Goal: Task Accomplishment & Management: Use online tool/utility

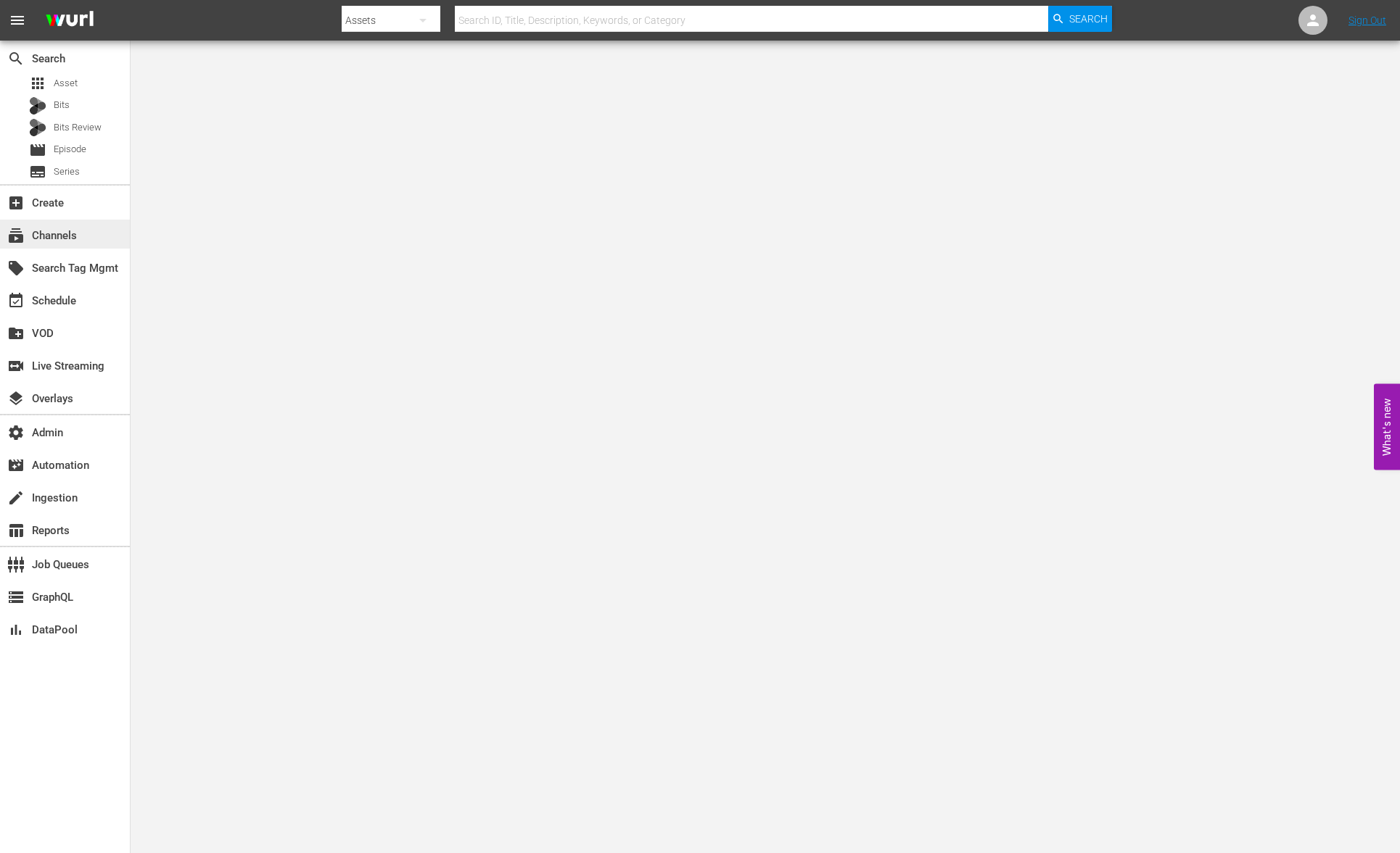
click at [76, 240] on div "subscriptions Channels" at bounding box center [40, 233] width 81 height 13
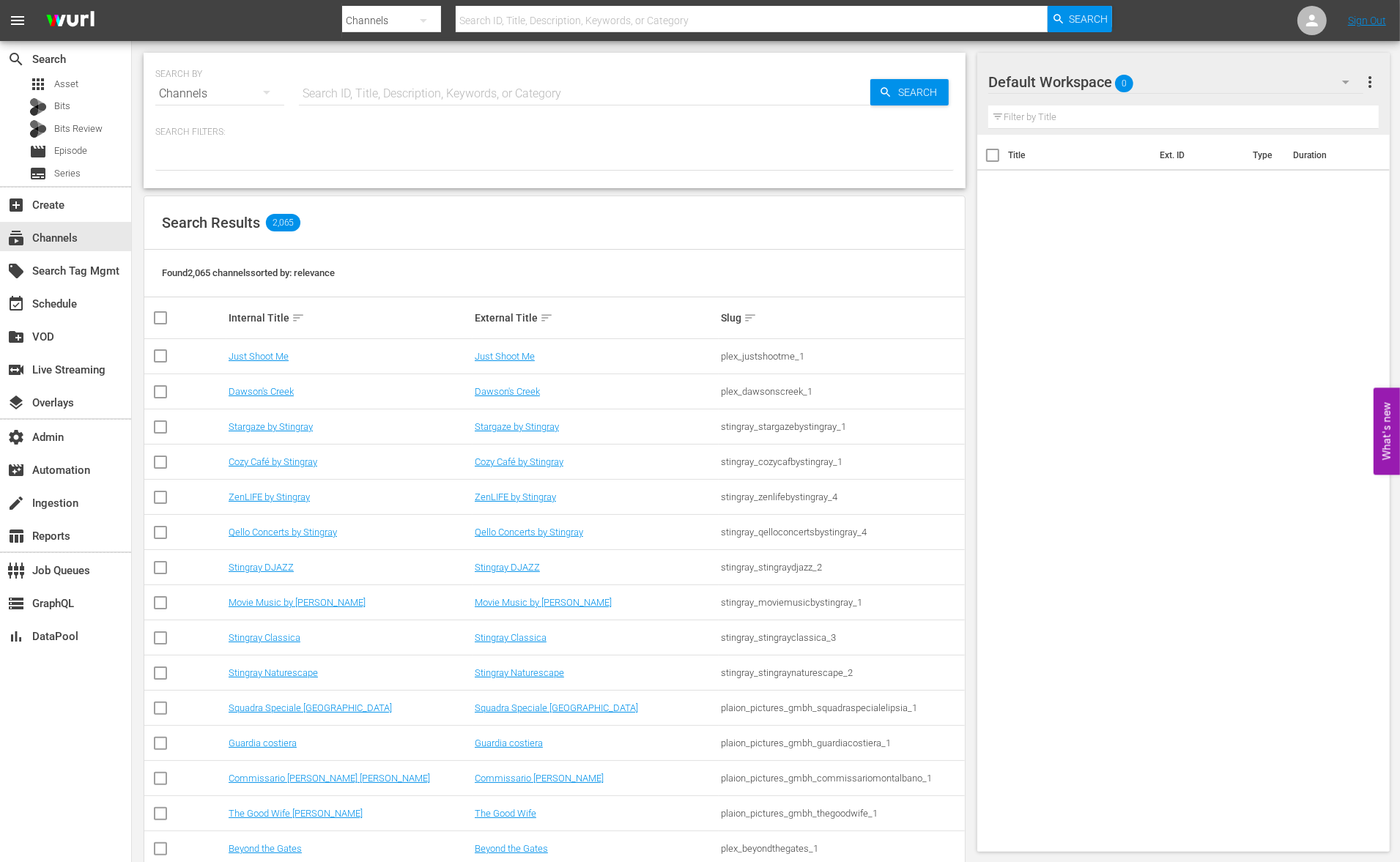
click at [346, 88] on input "text" at bounding box center [584, 93] width 572 height 35
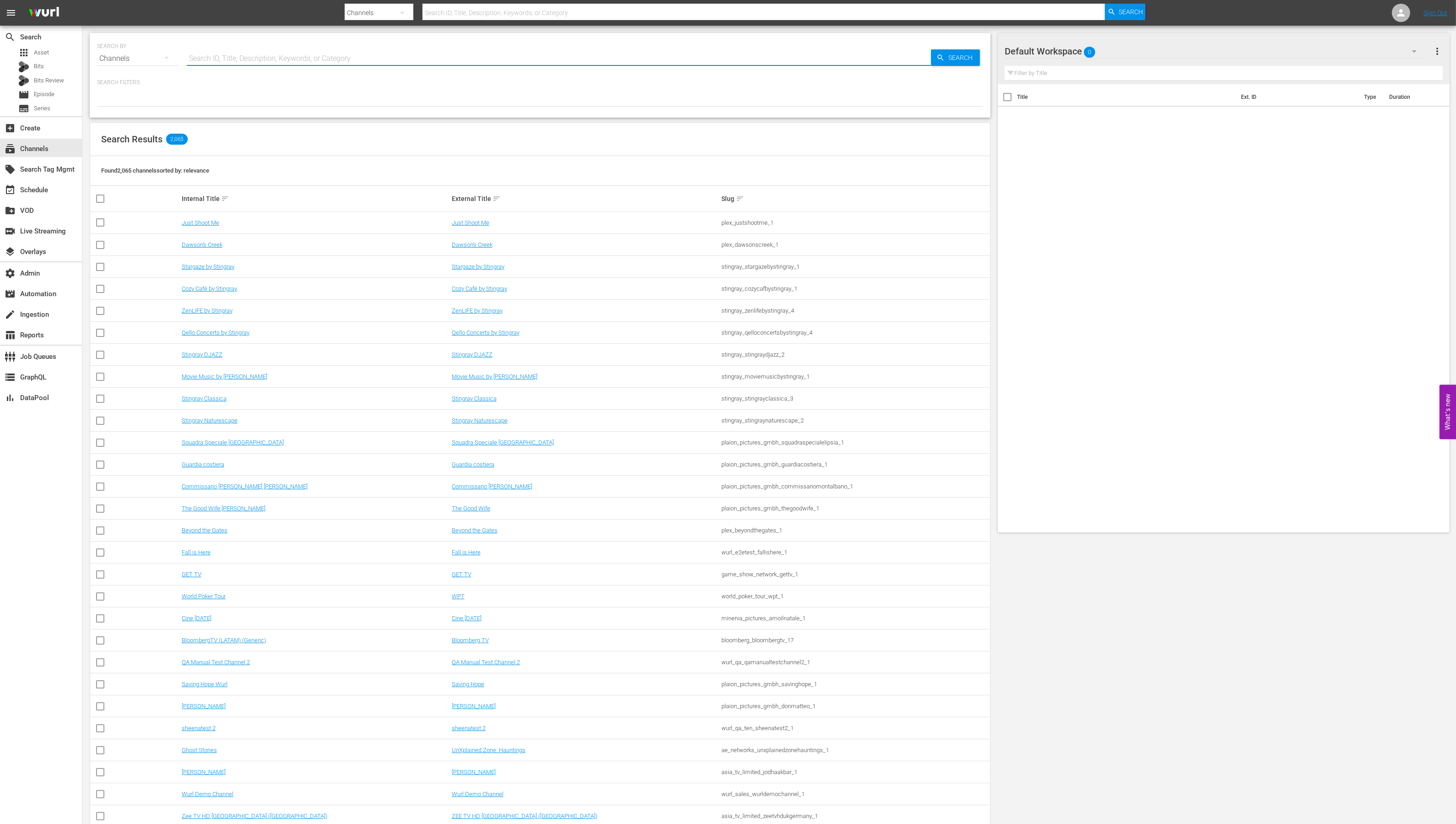
click at [485, 186] on th "External Title sort" at bounding box center [585, 199] width 270 height 26
click at [559, 172] on div "Found 2,065 channels sorted by: relevance" at bounding box center [540, 171] width 900 height 30
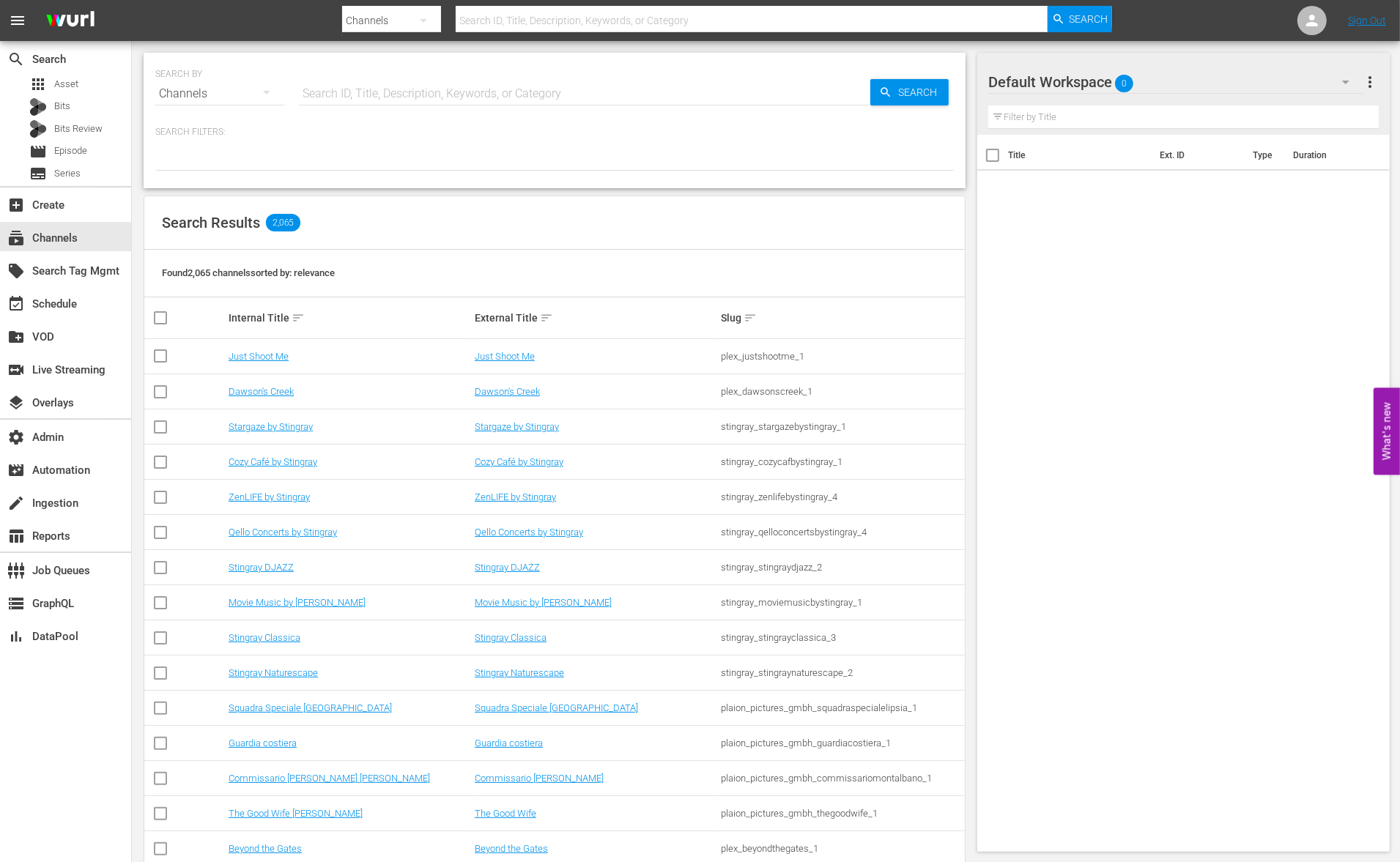
click at [400, 89] on input "text" at bounding box center [584, 93] width 572 height 35
type input "todo"
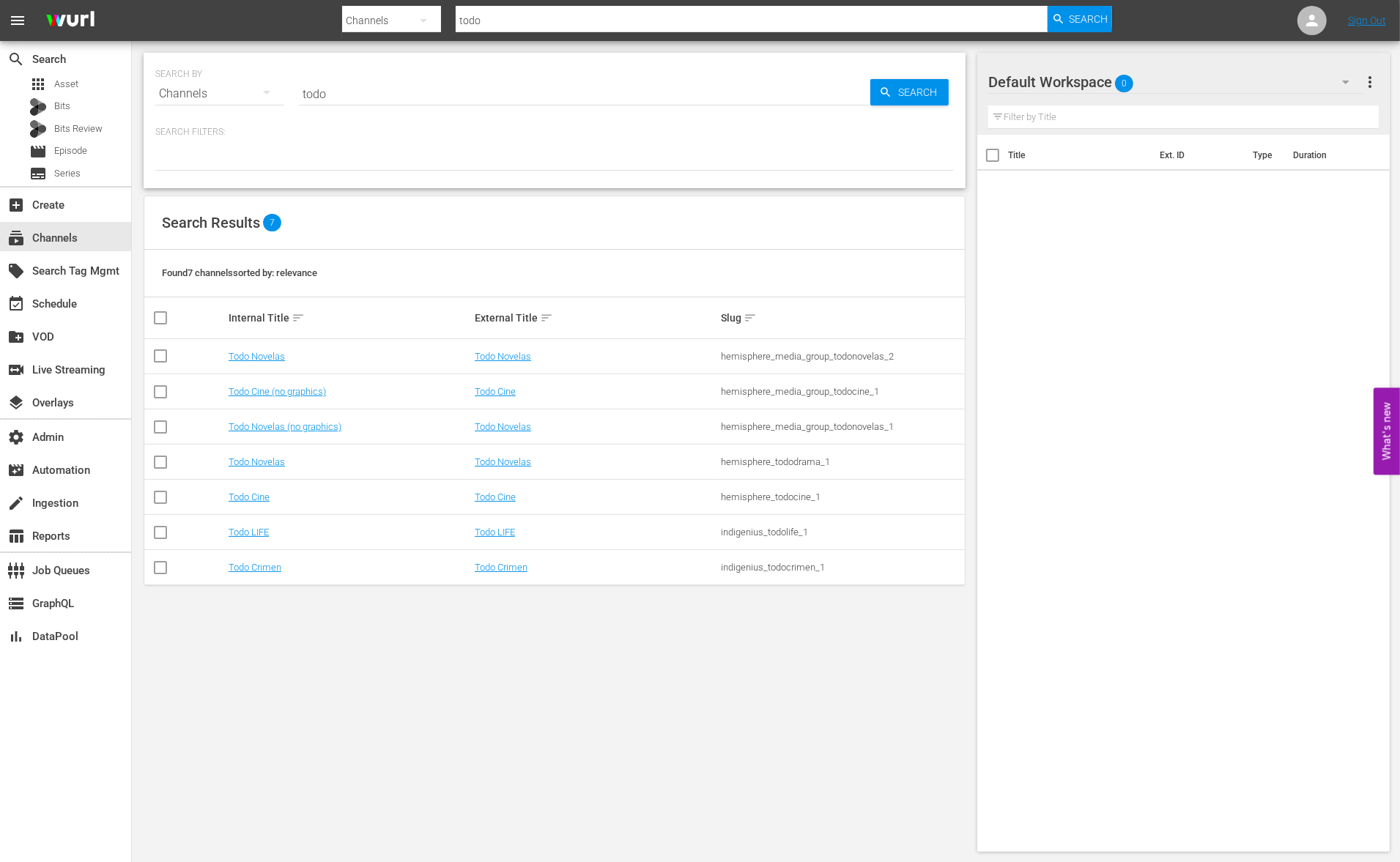
click at [423, 708] on div "SEARCH BY Search By Channels Search ID, Title, Description, Keywords, or Catego…" at bounding box center [554, 453] width 845 height 823
click at [510, 353] on link "Todo Novelas" at bounding box center [503, 356] width 56 height 11
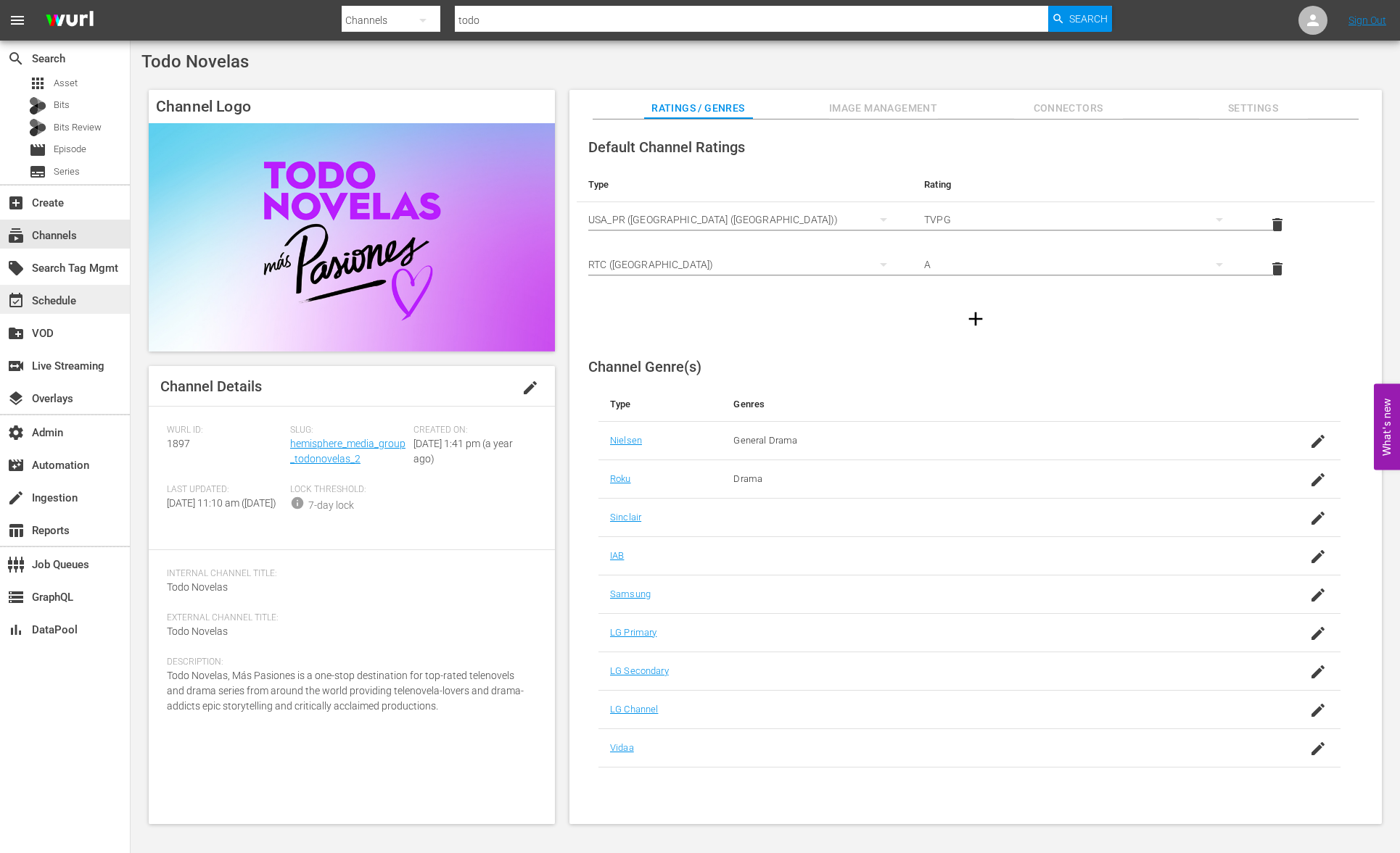
click at [82, 297] on div "event_available Schedule" at bounding box center [64, 300] width 130 height 29
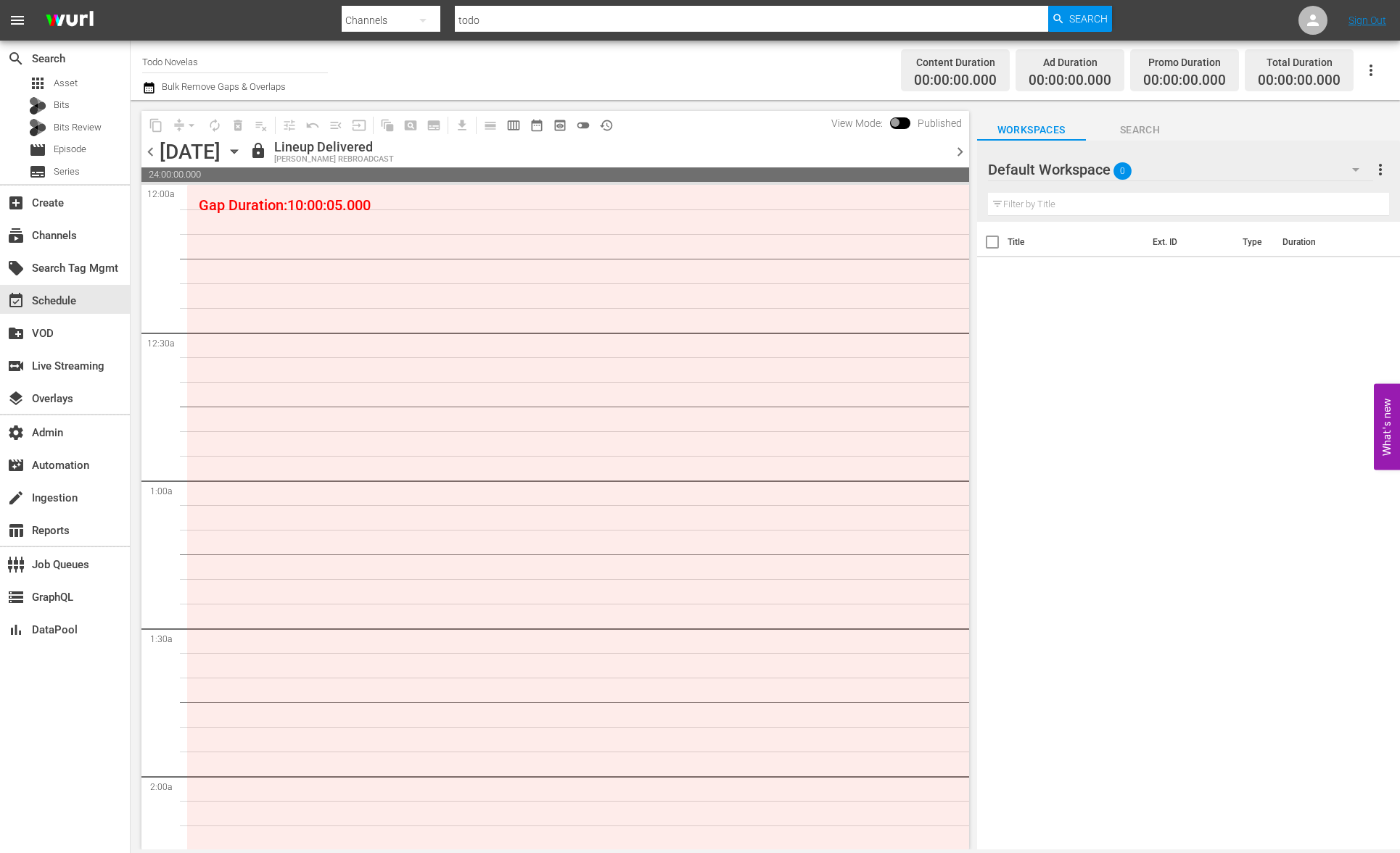
click at [151, 153] on span "chevron_left" at bounding box center [150, 152] width 19 height 19
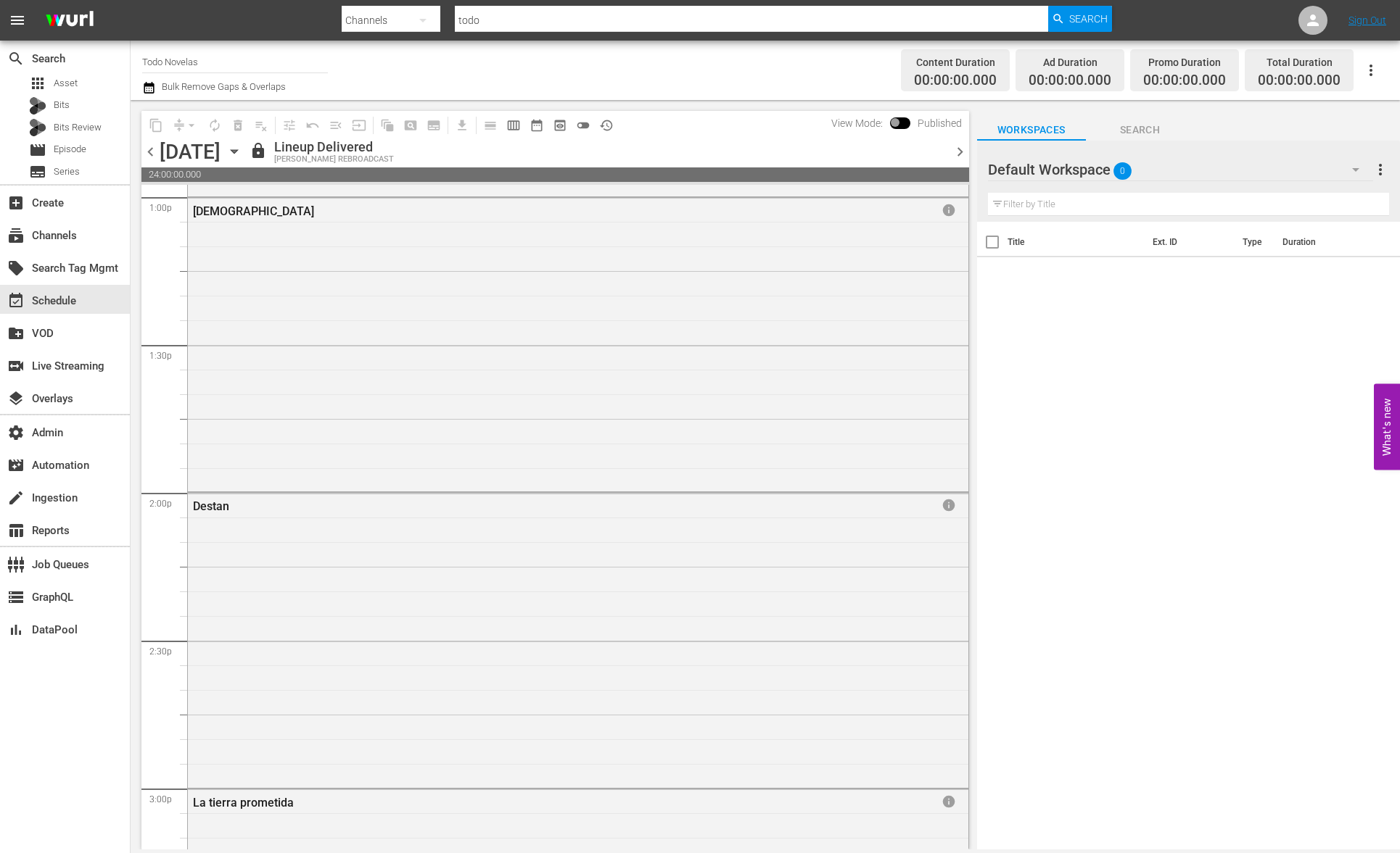
scroll to position [6435, 0]
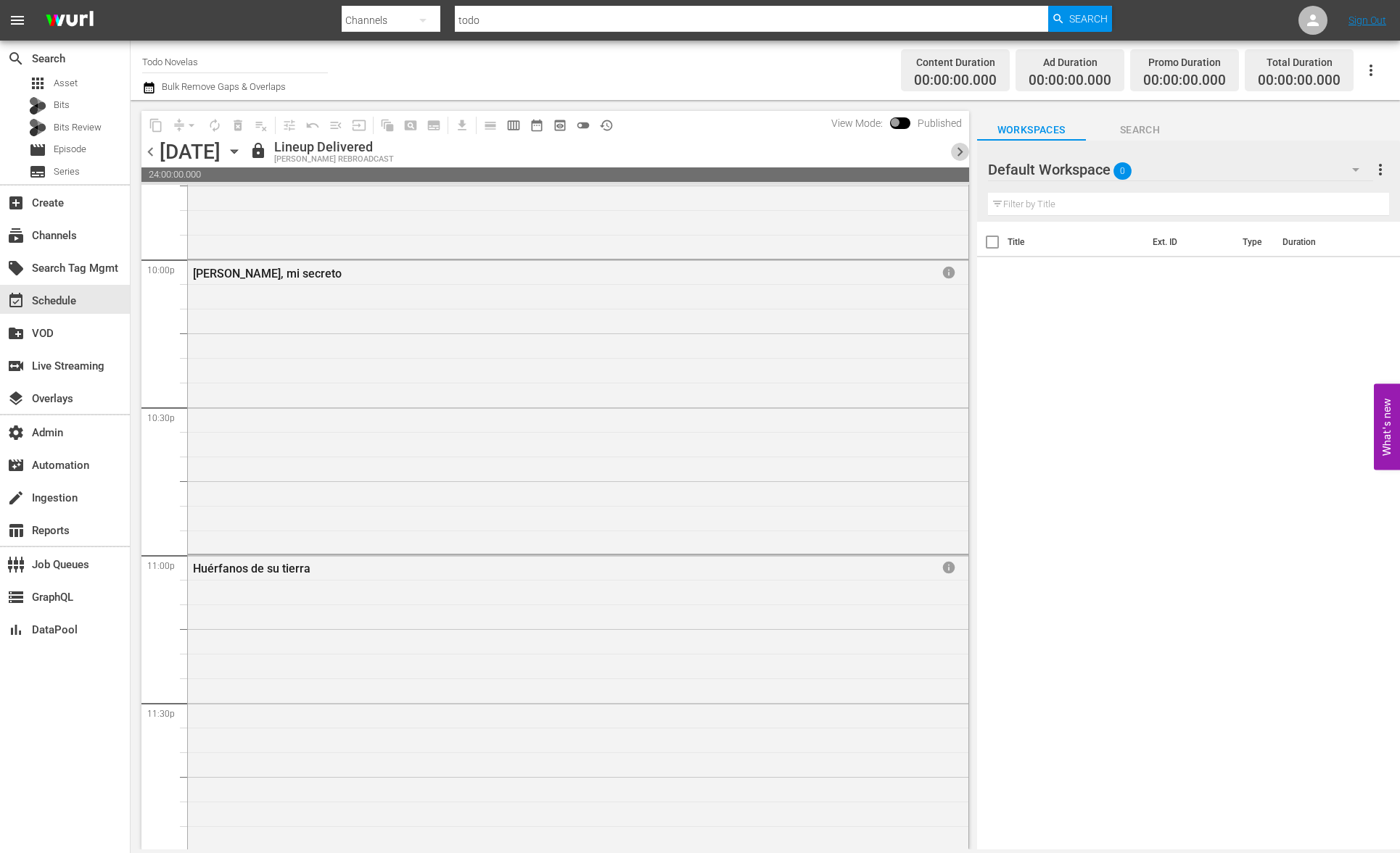
click at [954, 149] on span "chevron_right" at bounding box center [960, 152] width 19 height 19
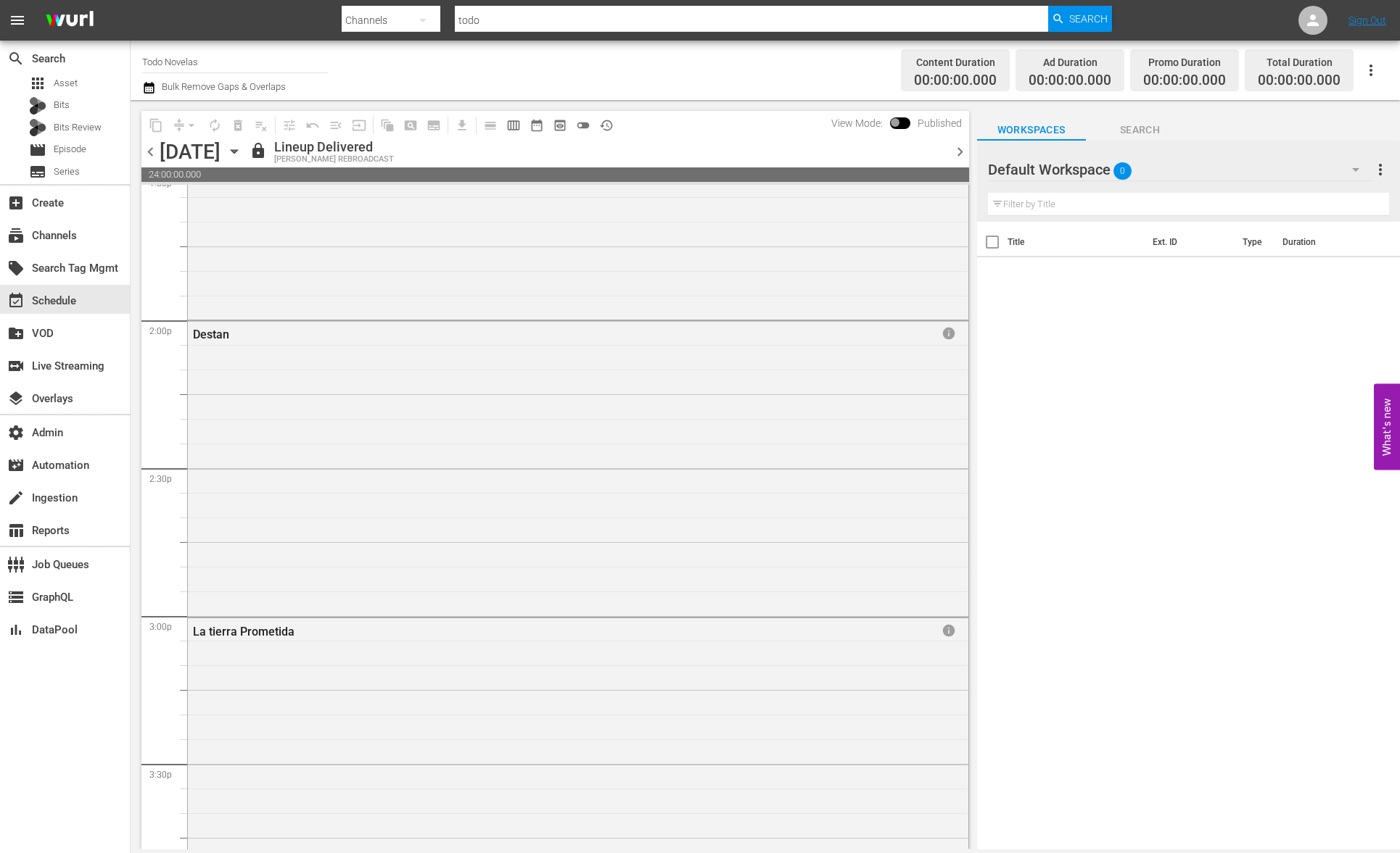
click at [957, 151] on span "chevron_right" at bounding box center [960, 152] width 19 height 19
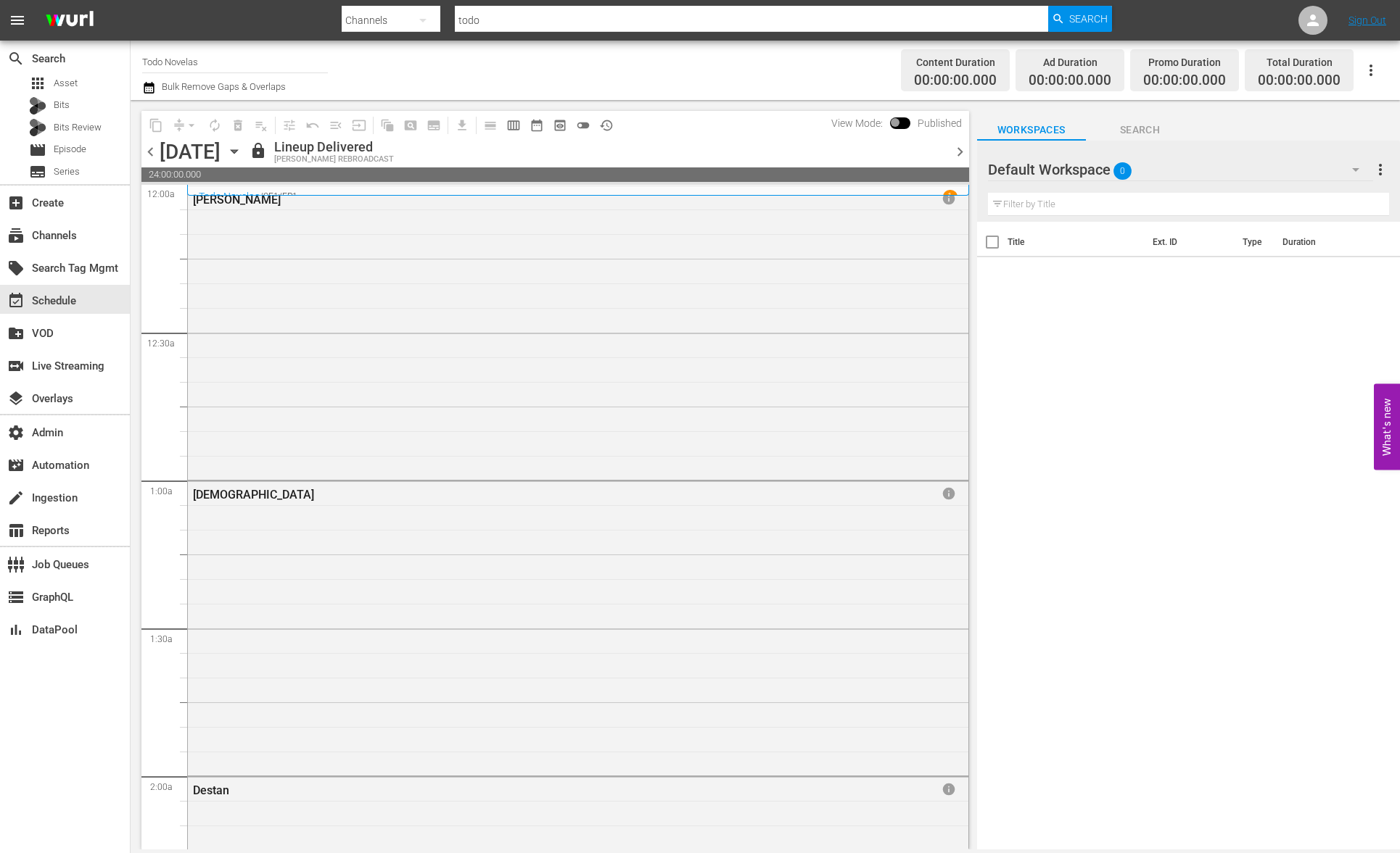
click at [963, 152] on span "chevron_right" at bounding box center [960, 152] width 19 height 19
click at [158, 151] on span "chevron_left" at bounding box center [150, 152] width 19 height 19
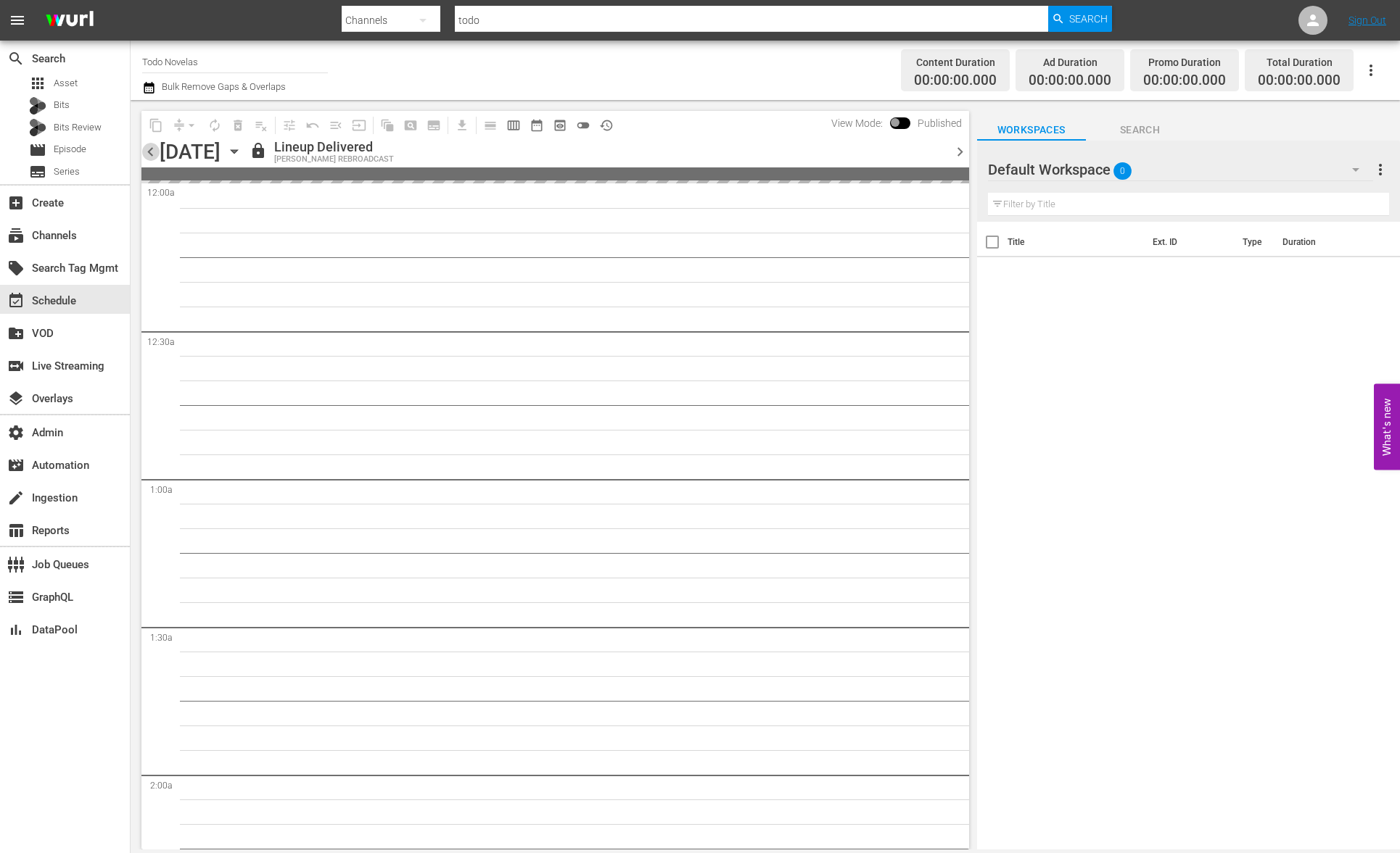
click at [158, 151] on span "chevron_left" at bounding box center [150, 152] width 19 height 19
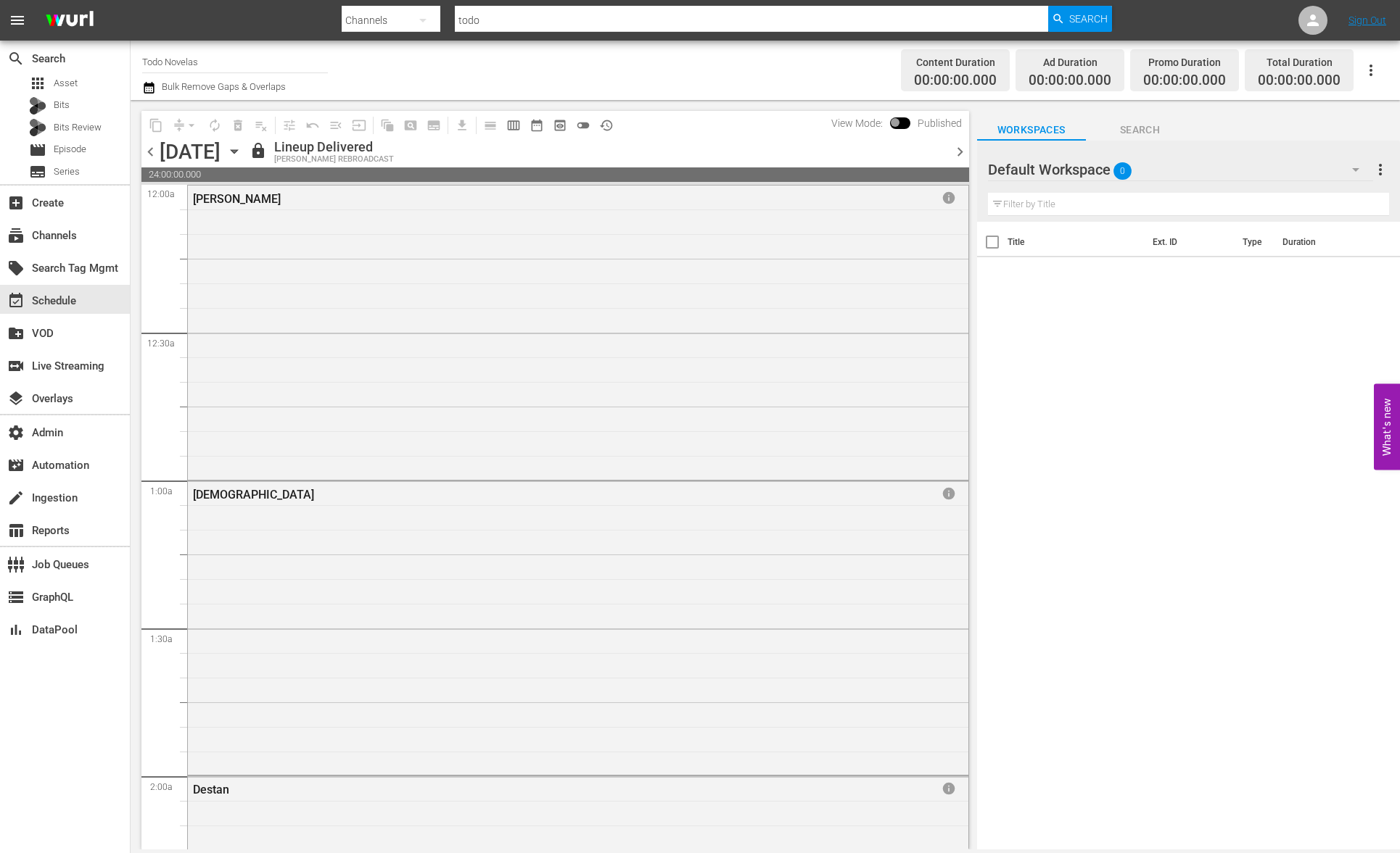
click at [960, 151] on span "chevron_right" at bounding box center [960, 152] width 19 height 19
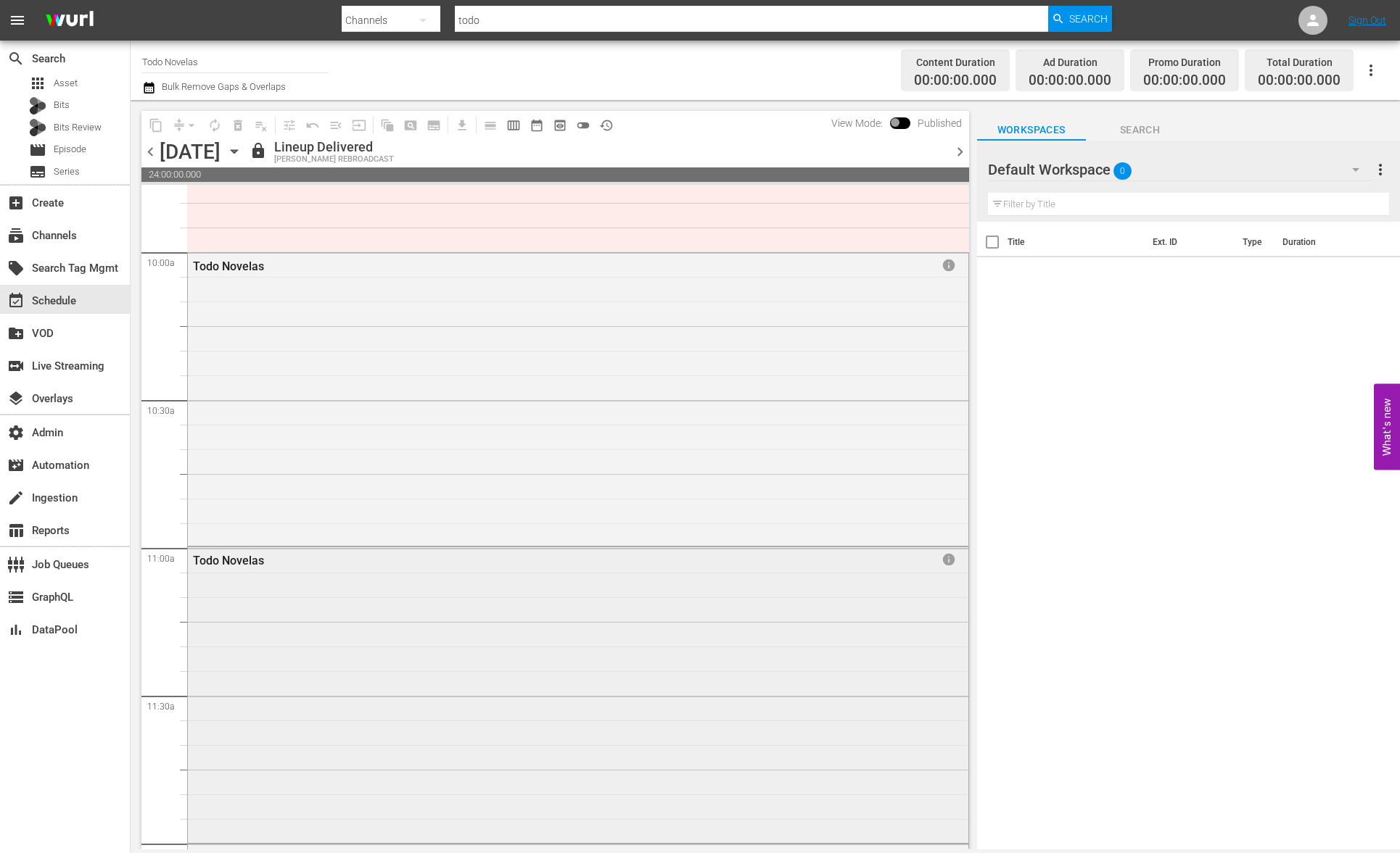
scroll to position [2788, 0]
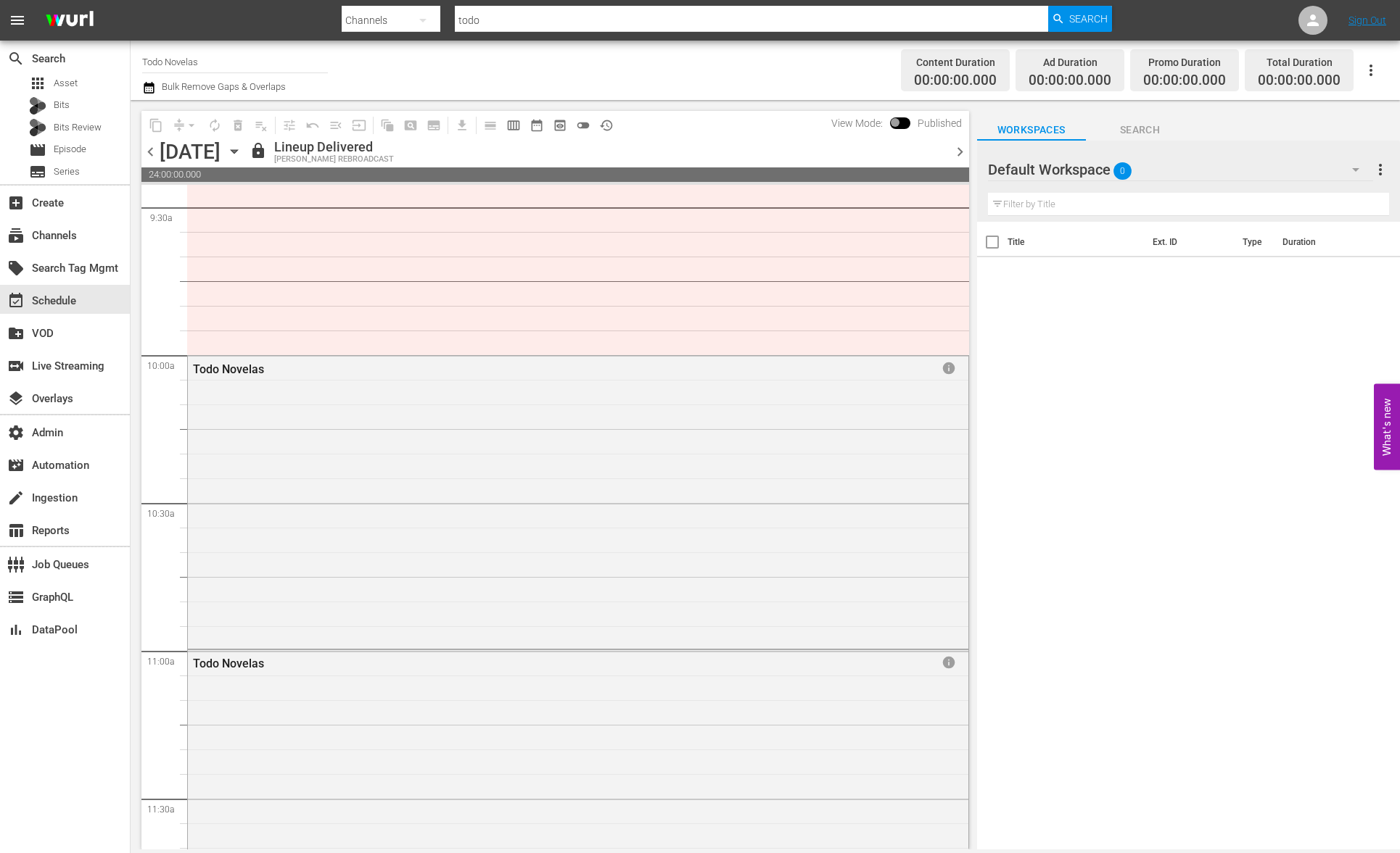
click at [150, 154] on span "chevron_left" at bounding box center [150, 152] width 19 height 19
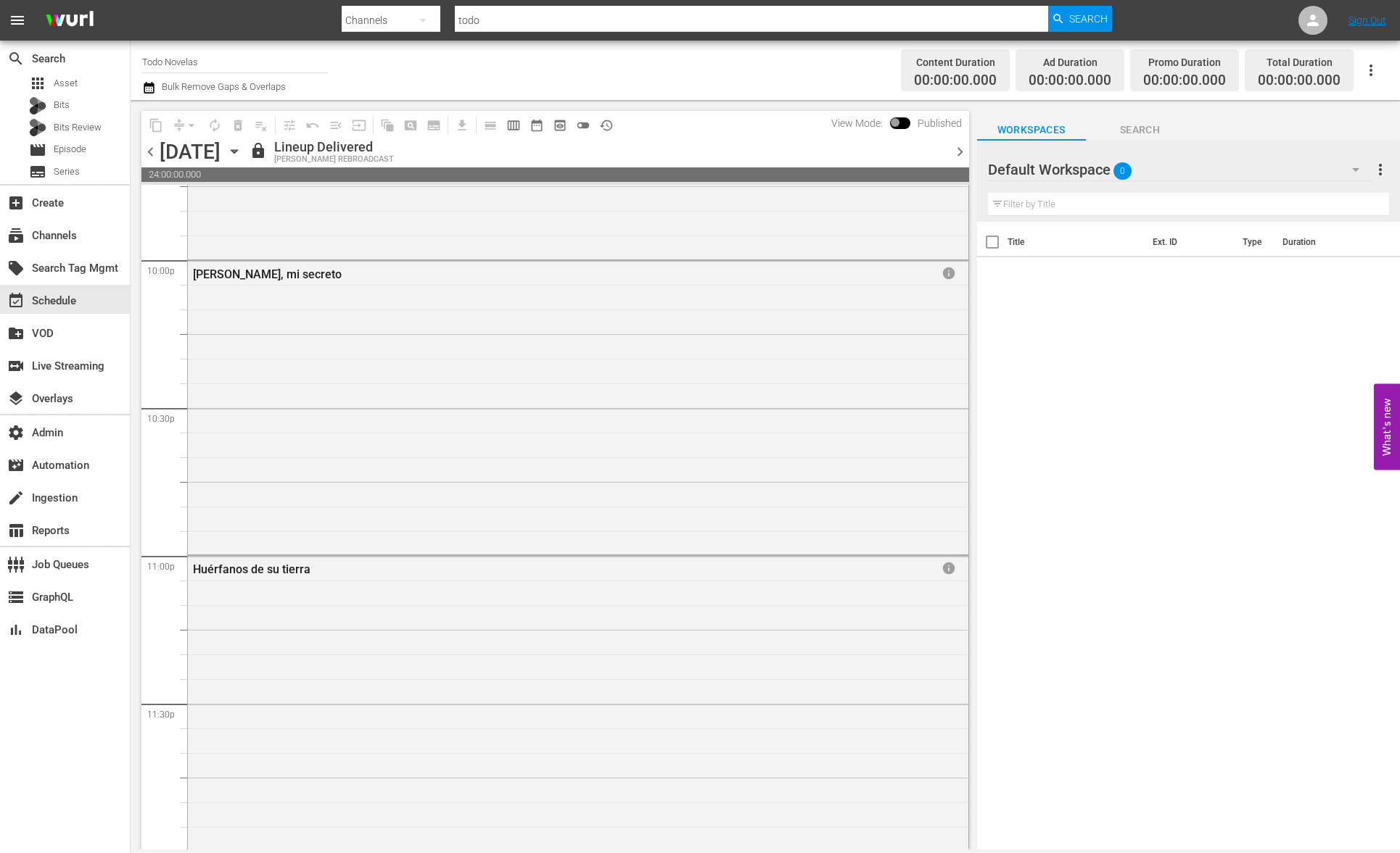
scroll to position [6435, 0]
click at [641, 650] on div "Huérfanos de su tierra info" at bounding box center [578, 700] width 780 height 291
click at [651, 601] on div "Huérfanos de su tierra info" at bounding box center [578, 700] width 780 height 291
click at [956, 152] on span "chevron_right" at bounding box center [960, 152] width 19 height 19
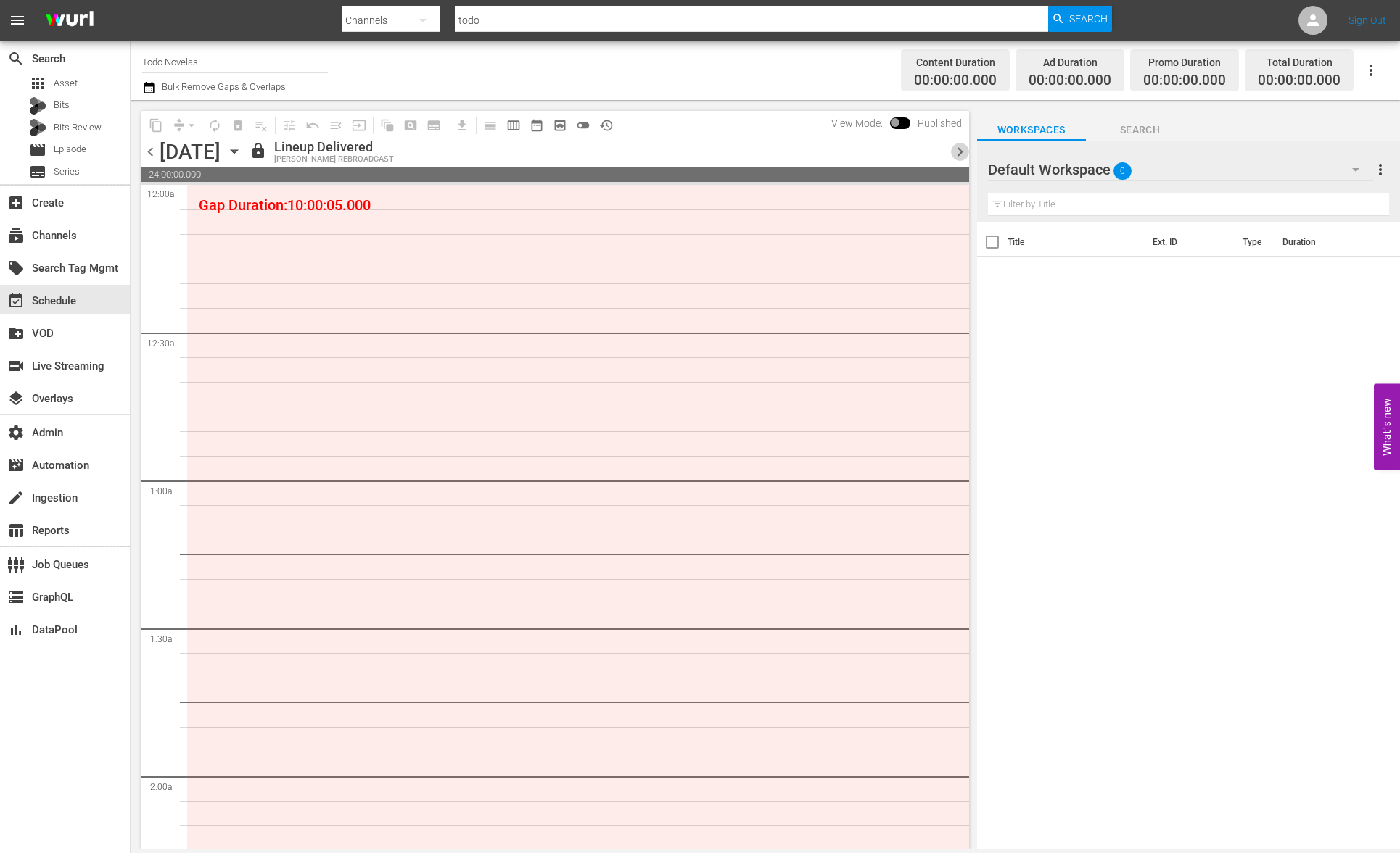
click at [960, 151] on span "chevron_right" at bounding box center [960, 152] width 19 height 19
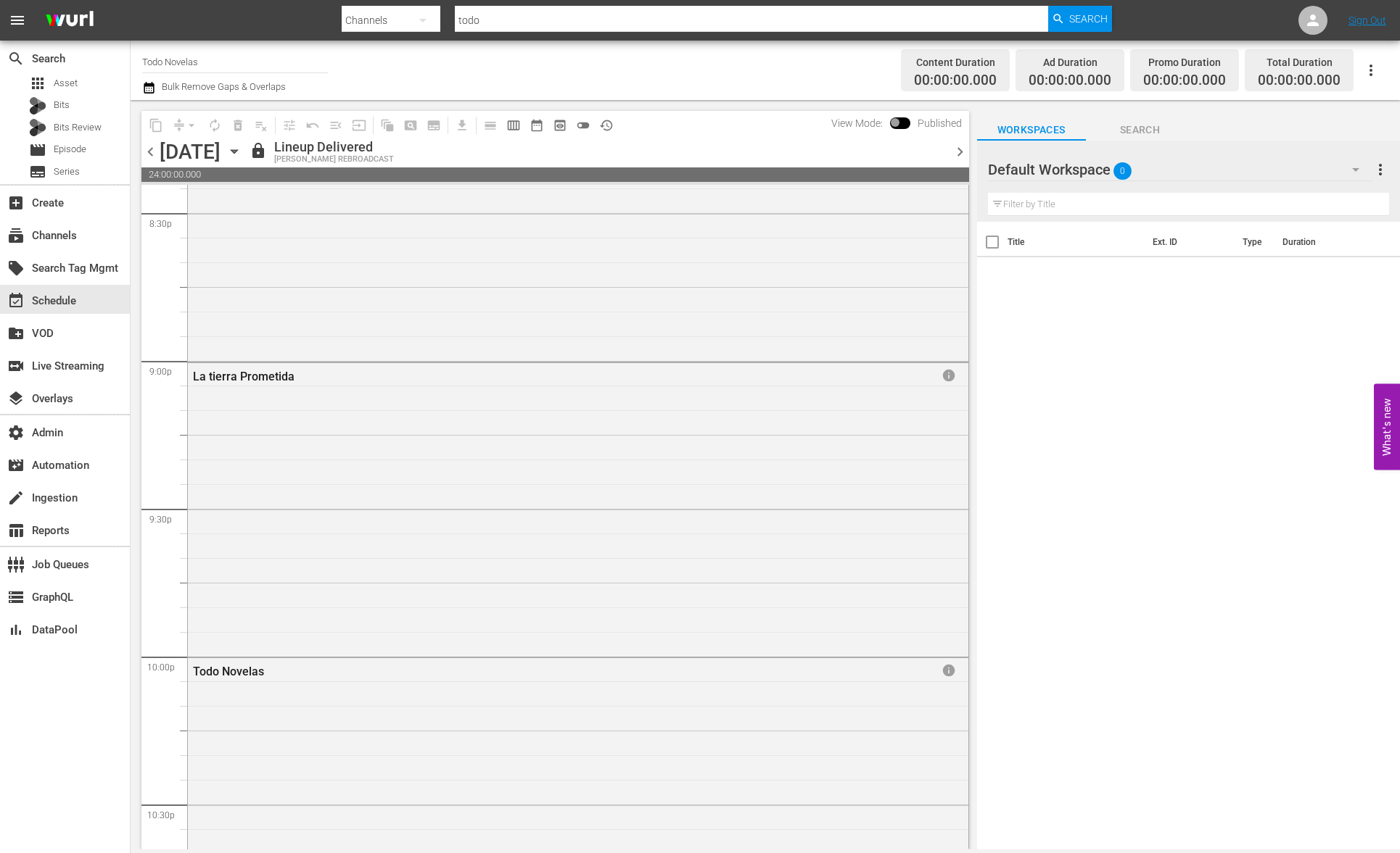
scroll to position [5933, 0]
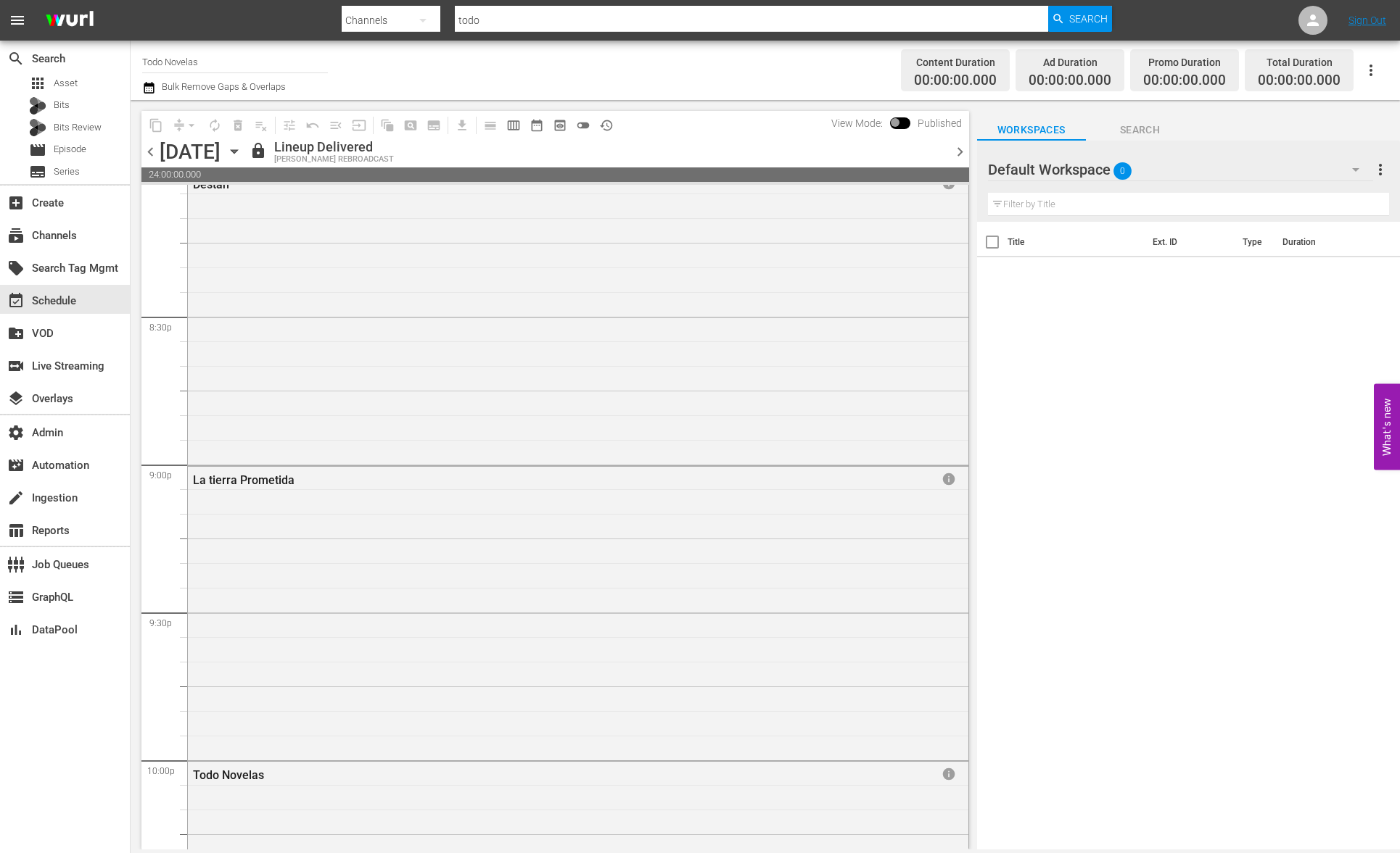
click at [962, 150] on span "chevron_right" at bounding box center [960, 152] width 19 height 19
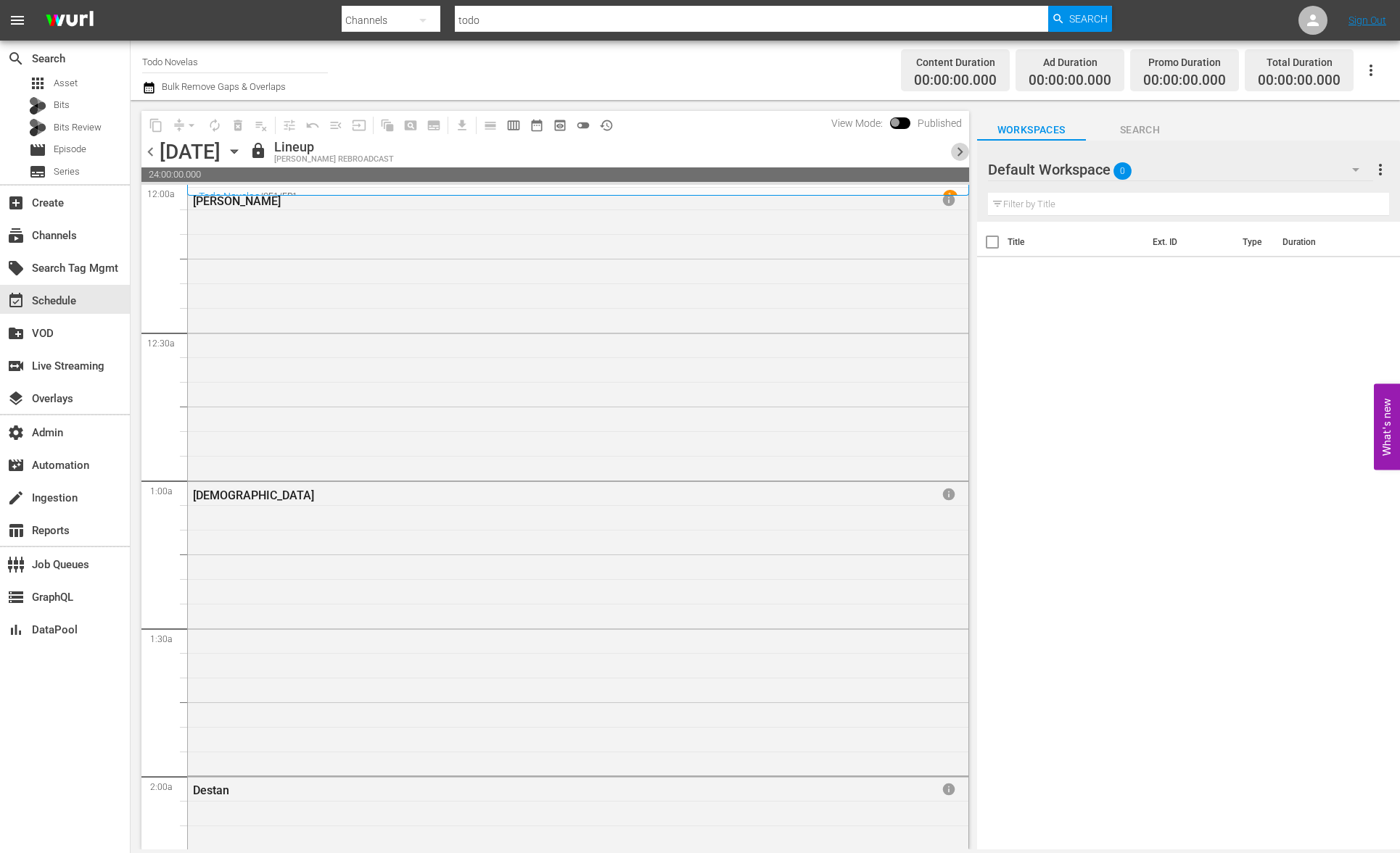
click at [955, 146] on span "chevron_right" at bounding box center [960, 152] width 19 height 19
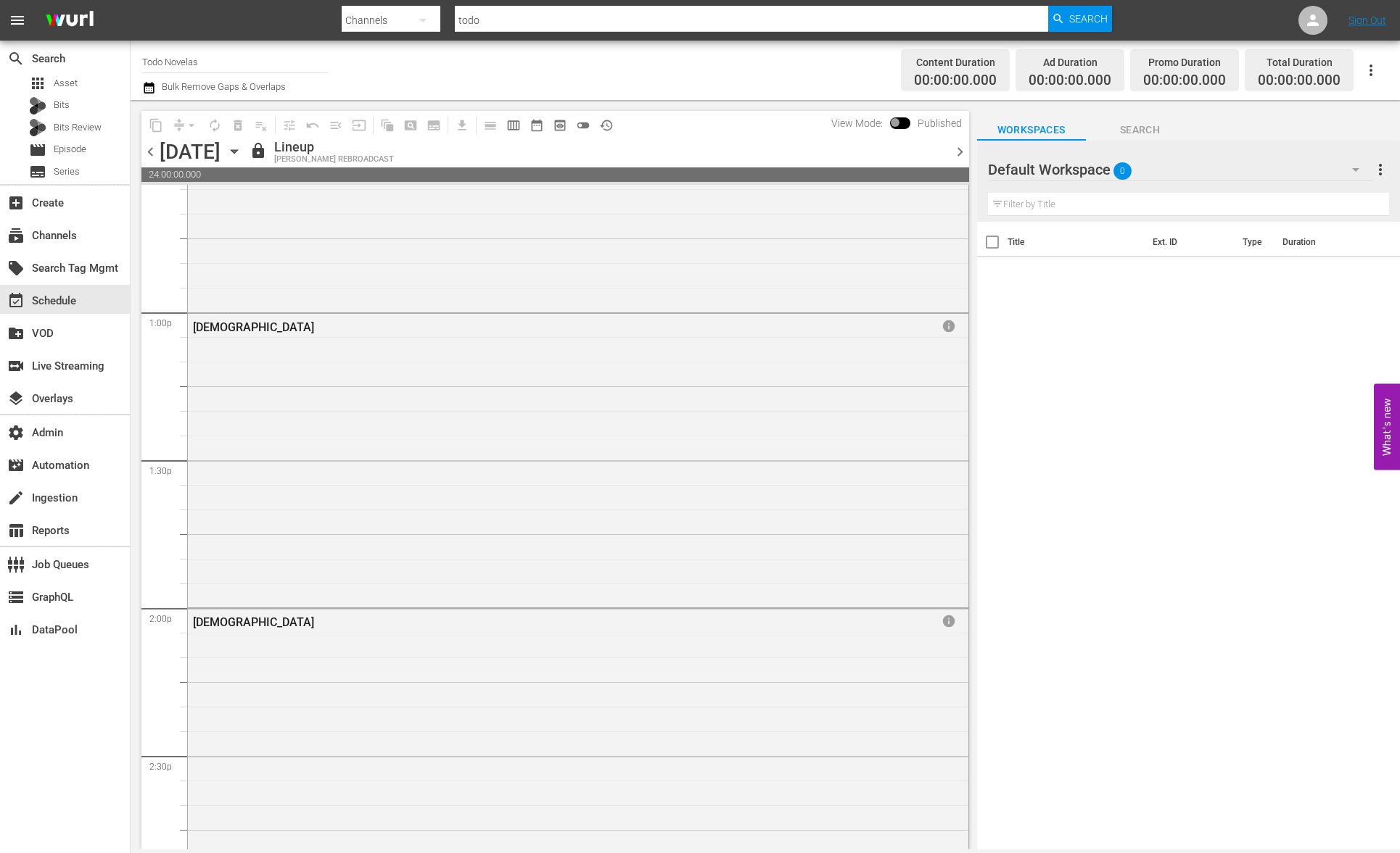
scroll to position [4028, 0]
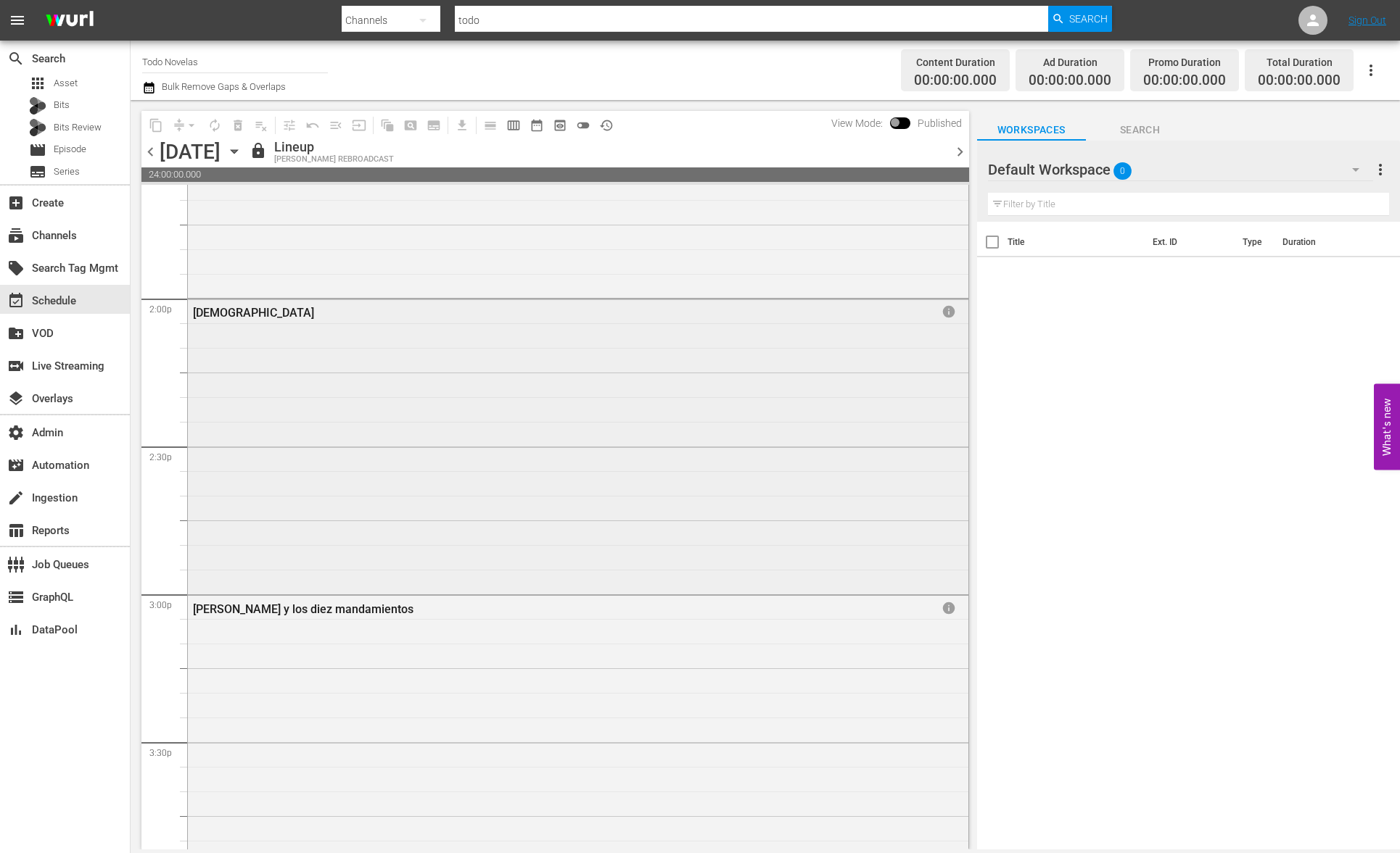
click at [690, 515] on div "[DEMOGRAPHIC_DATA] info" at bounding box center [578, 446] width 780 height 292
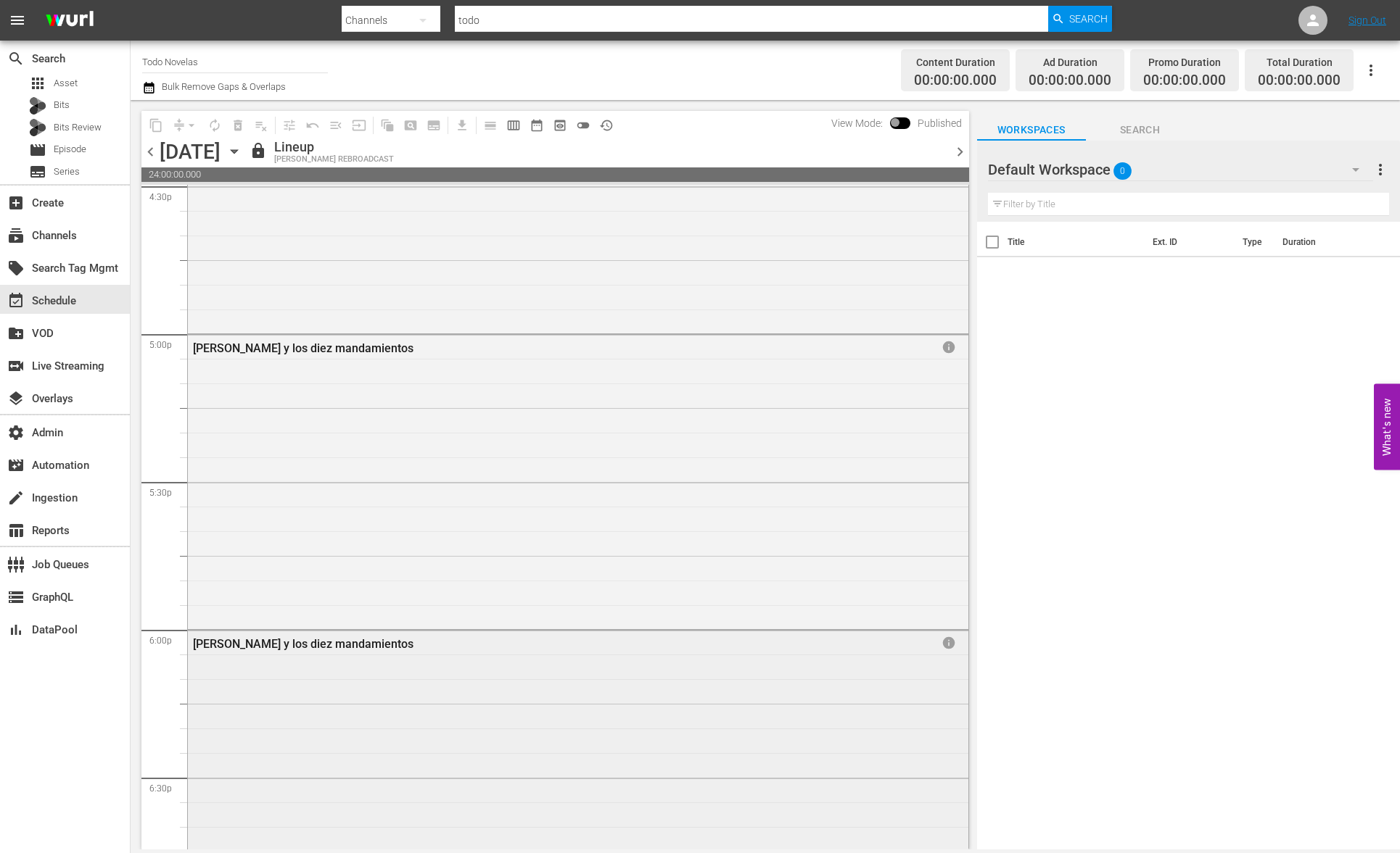
scroll to position [3438, 0]
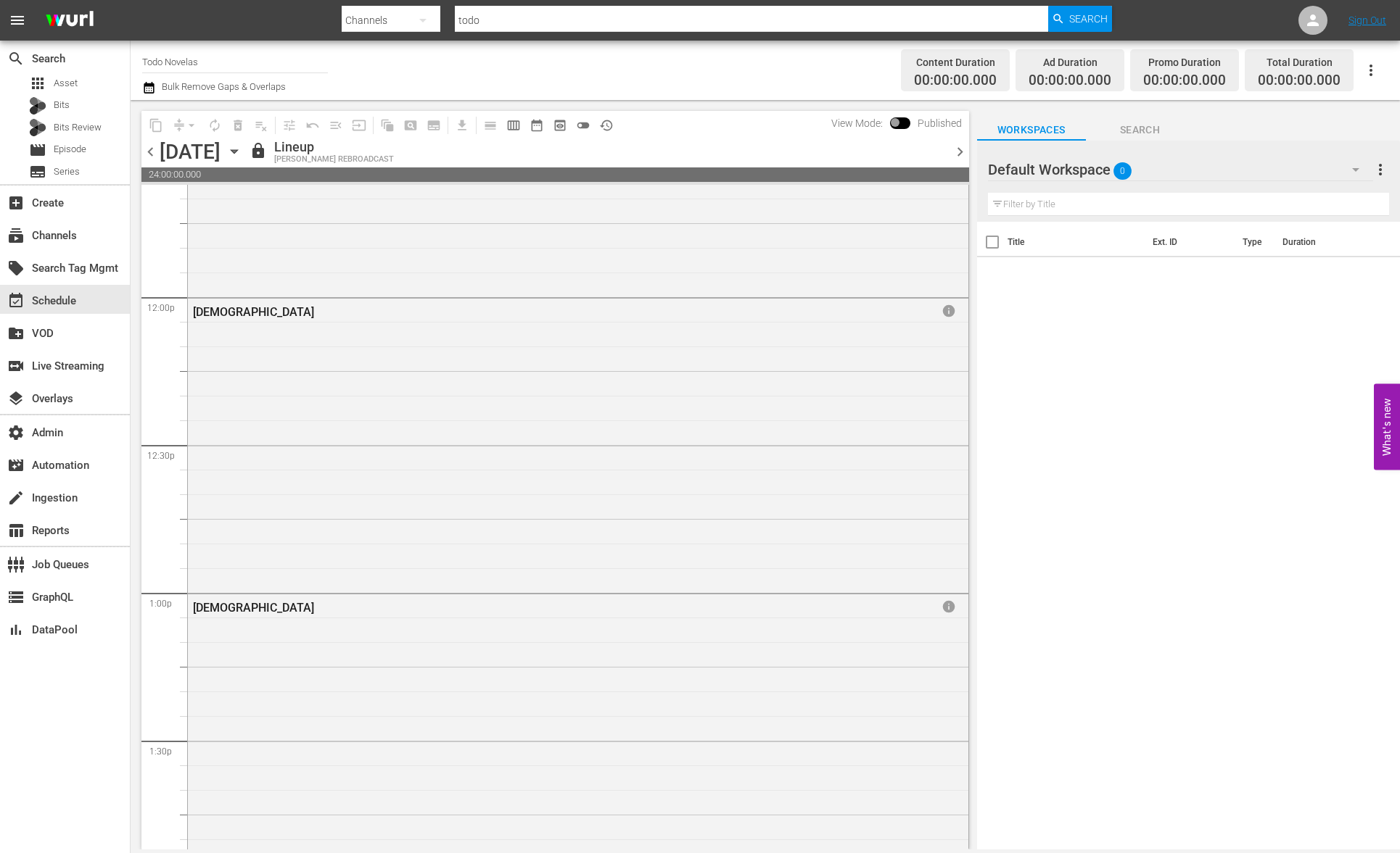
click at [152, 153] on span "chevron_left" at bounding box center [150, 152] width 19 height 19
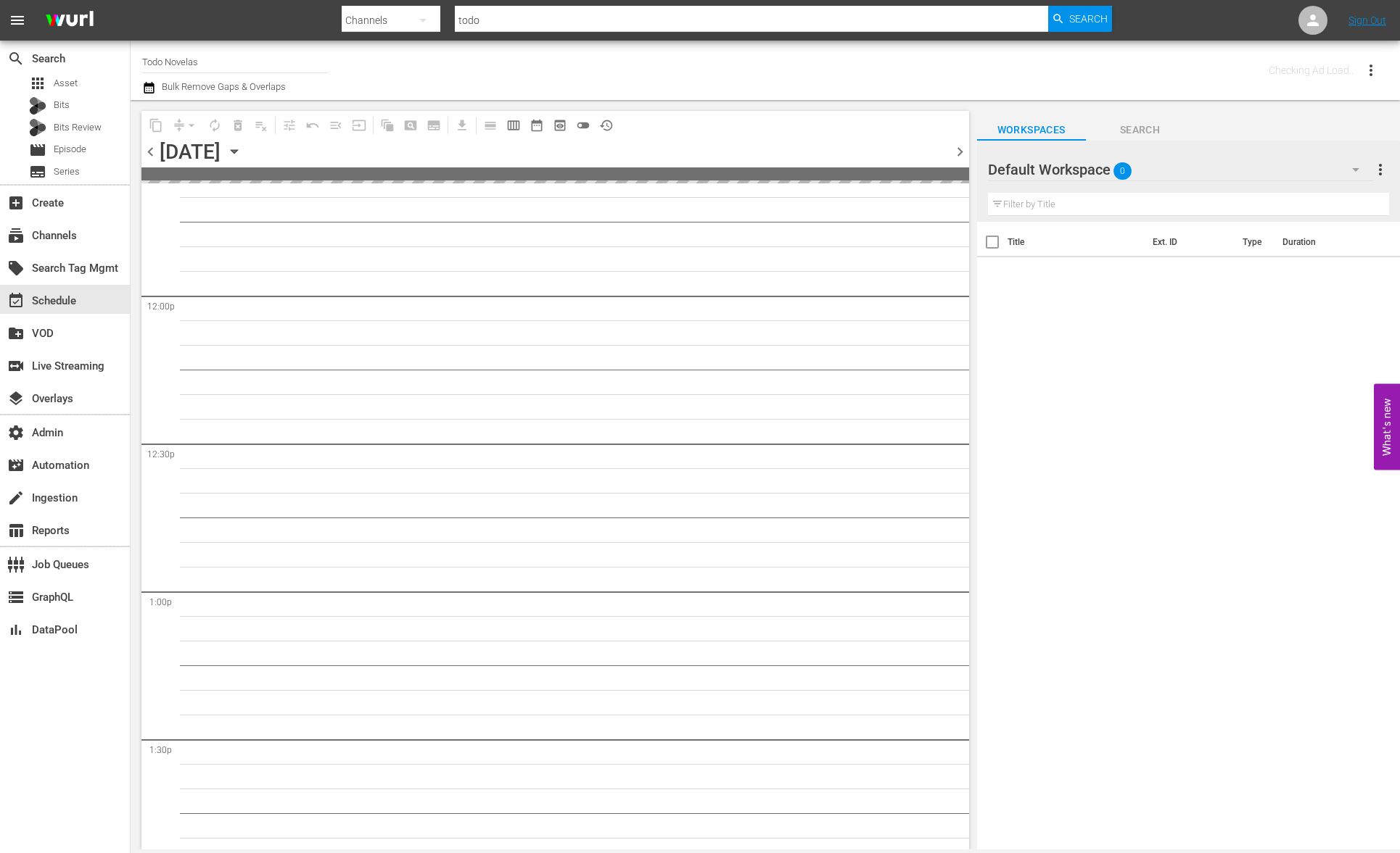
scroll to position [3486, 0]
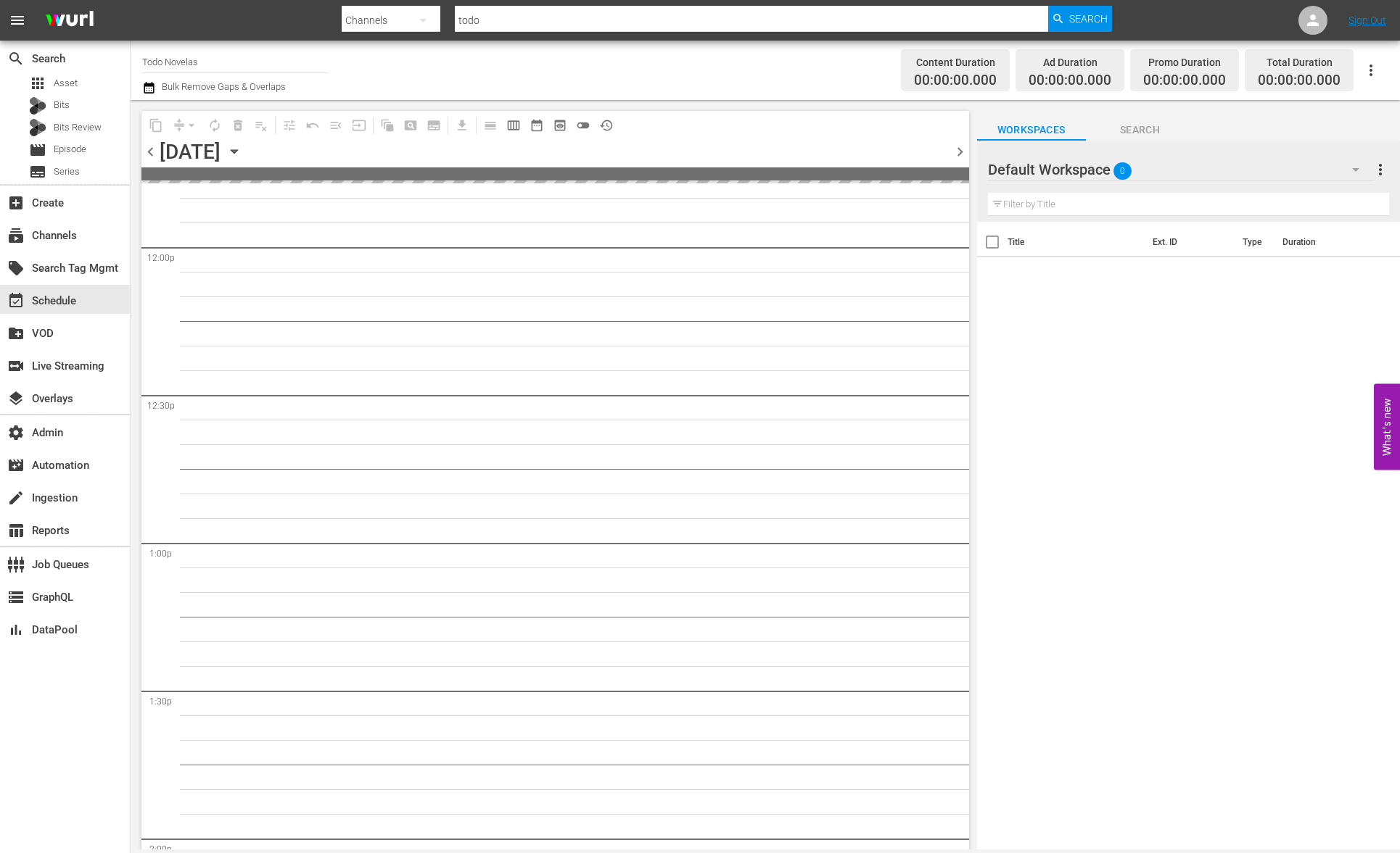
click at [152, 153] on span "chevron_left" at bounding box center [150, 152] width 19 height 19
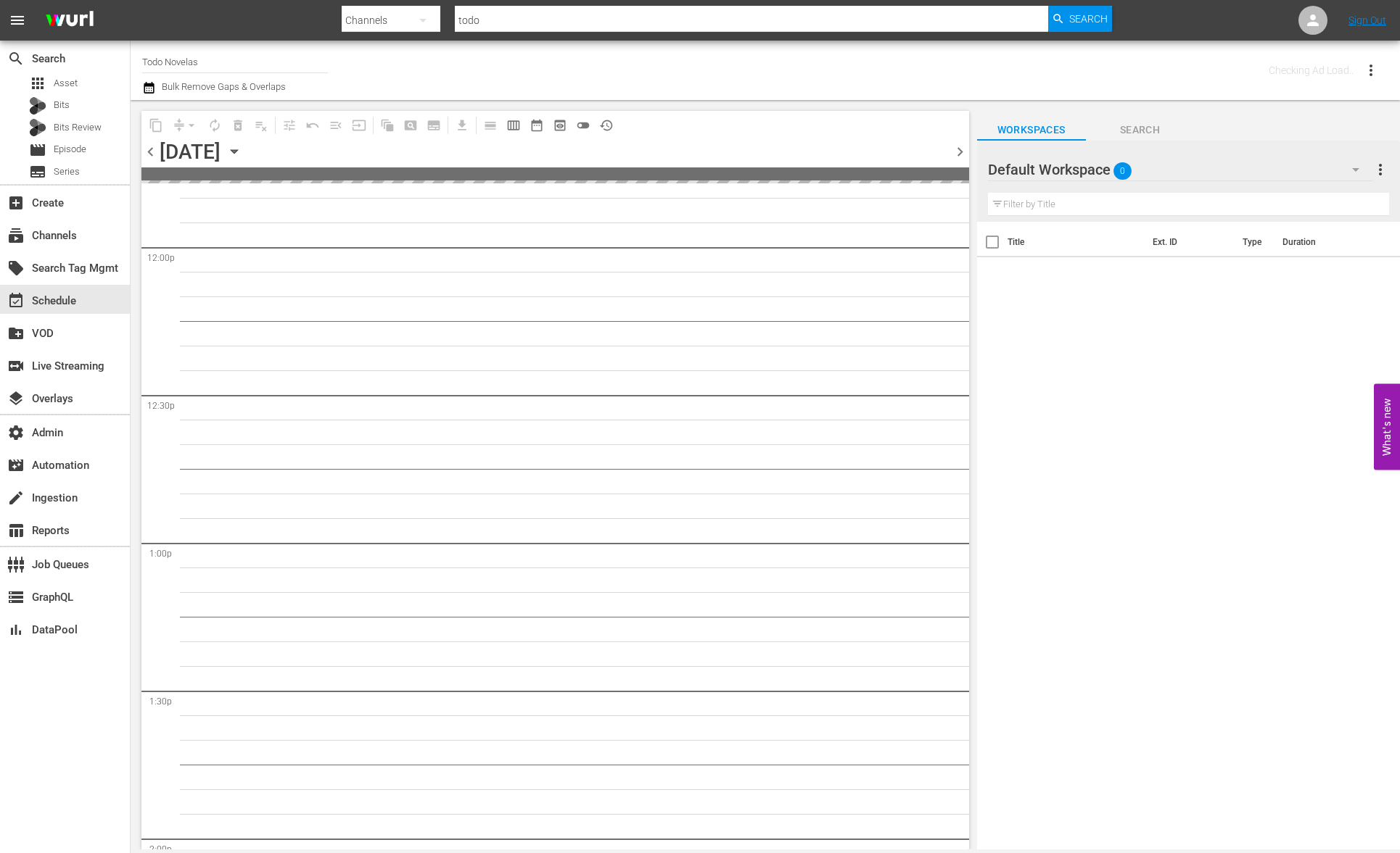
click at [152, 153] on span "chevron_left" at bounding box center [150, 152] width 19 height 19
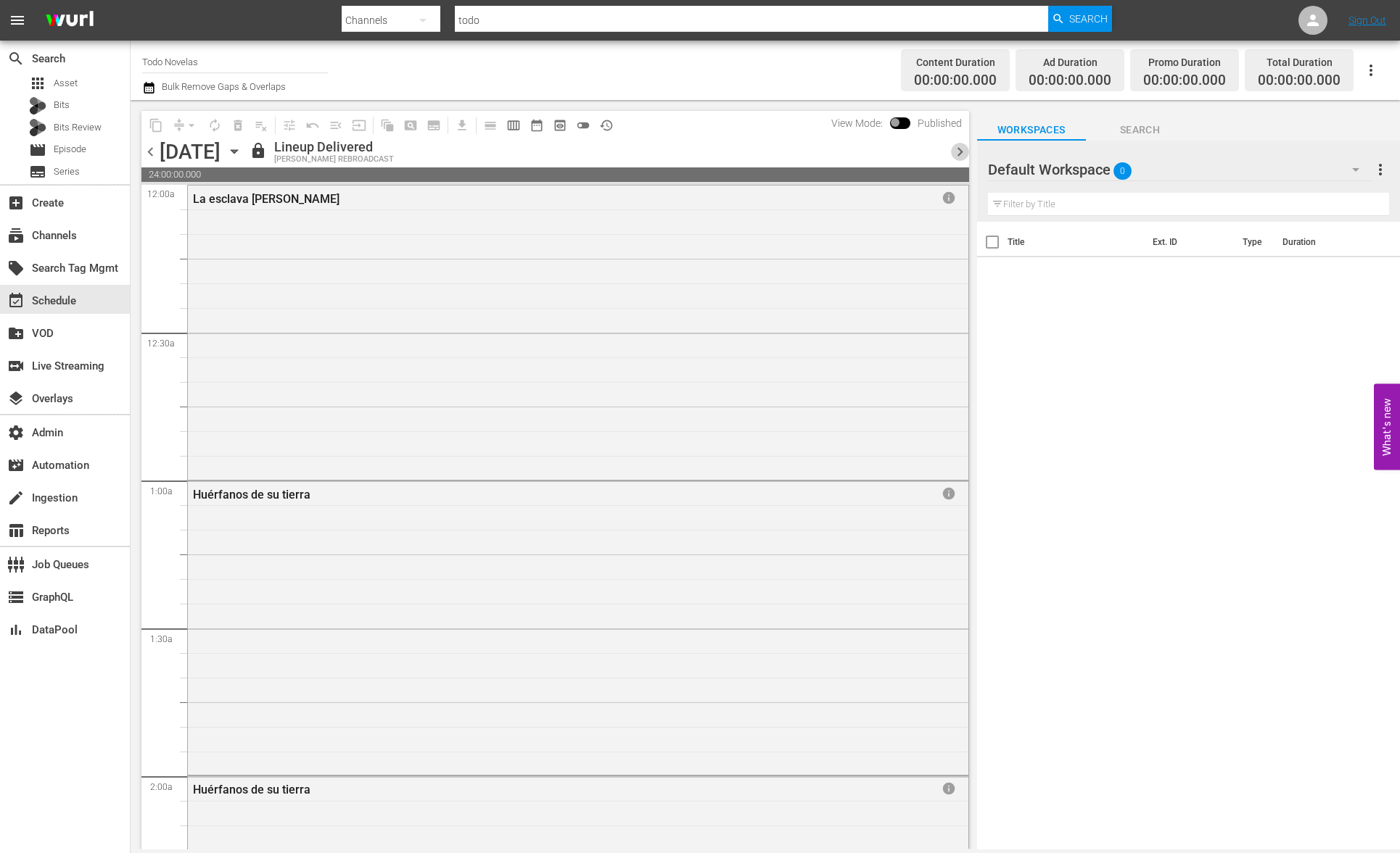
click at [956, 150] on span "chevron_right" at bounding box center [960, 152] width 19 height 19
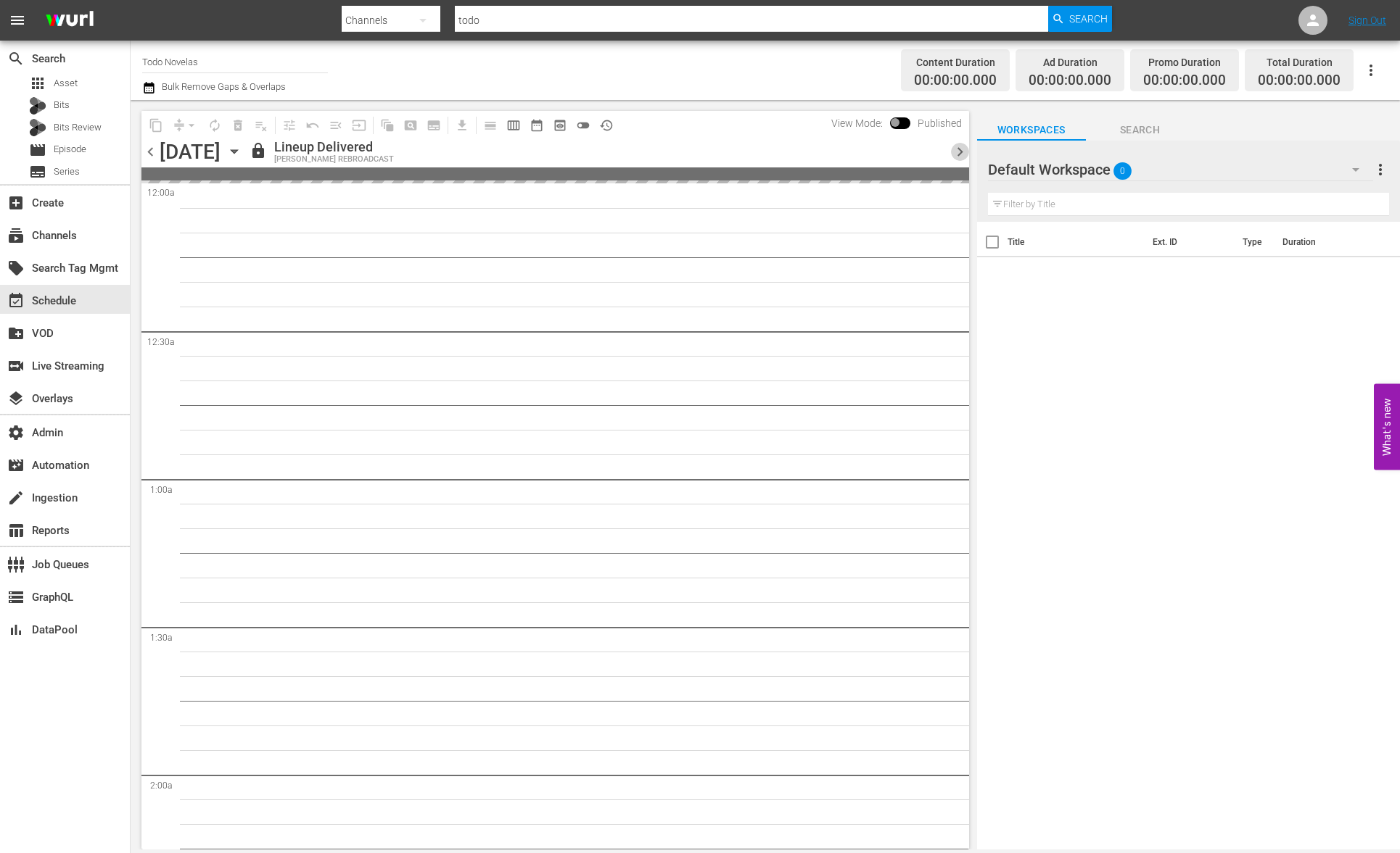
click at [956, 150] on span "chevron_right" at bounding box center [960, 152] width 19 height 19
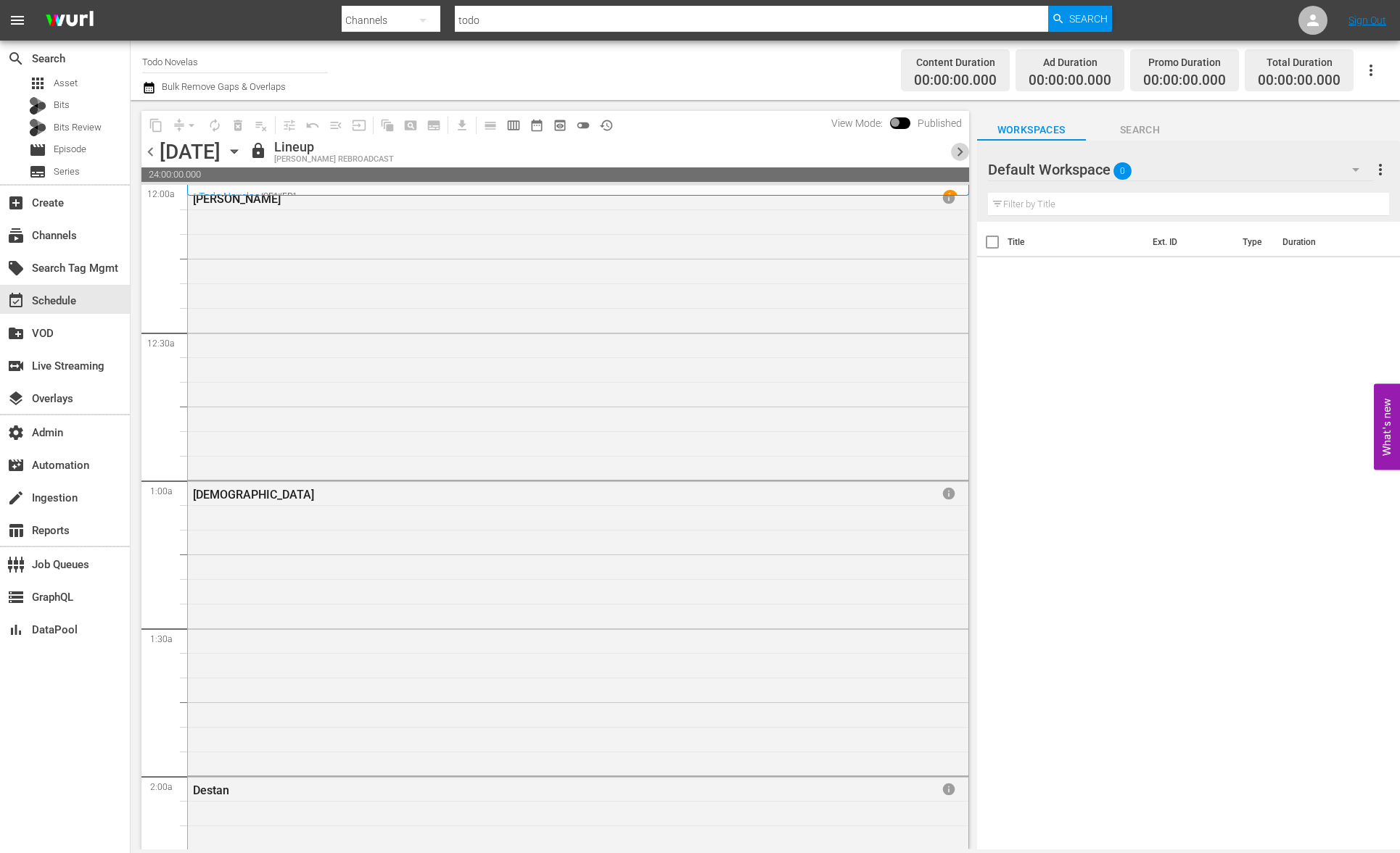
click at [956, 150] on span "chevron_right" at bounding box center [960, 152] width 19 height 19
